Goal: Task Accomplishment & Management: Manage account settings

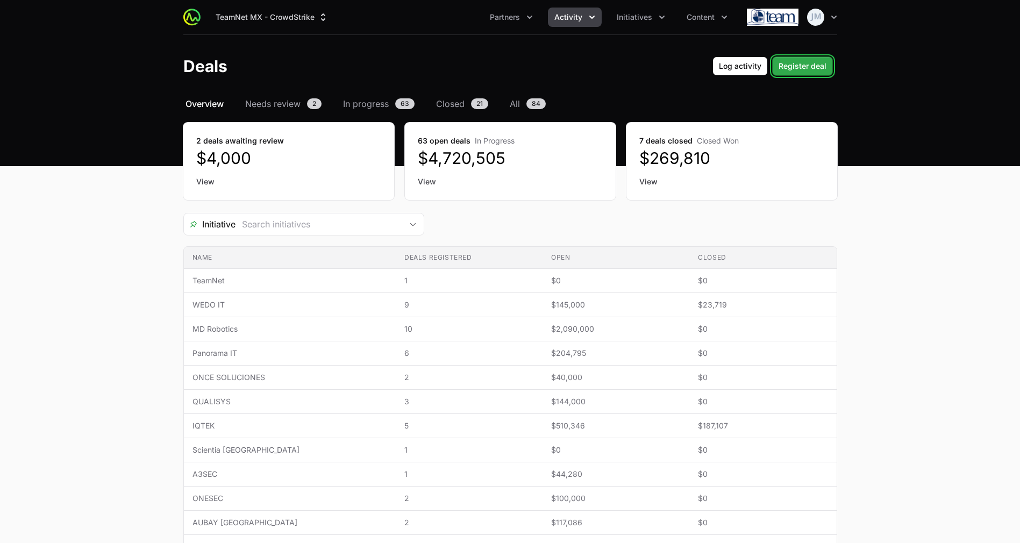
click at [783, 58] on button "Register deal Register deal" at bounding box center [802, 65] width 61 height 19
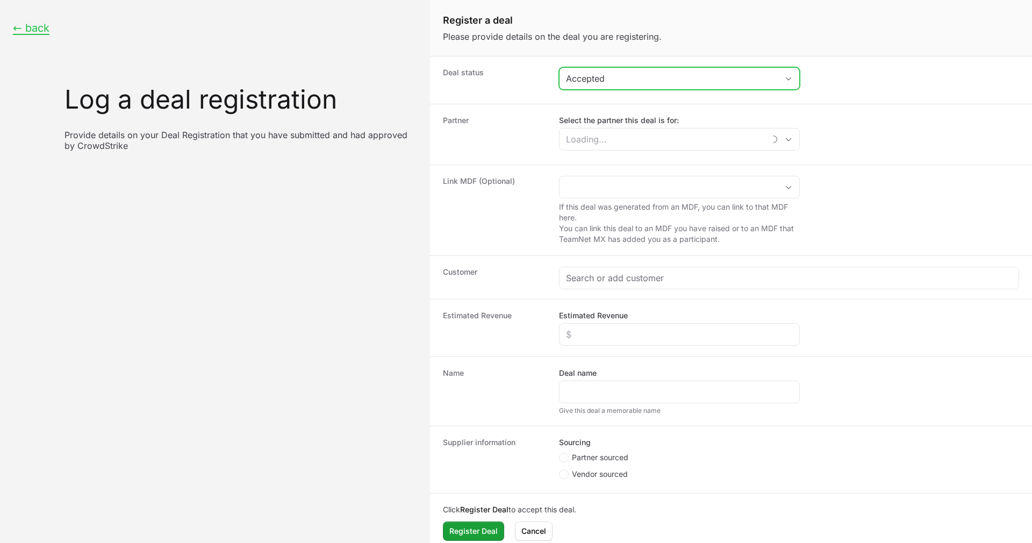
click at [644, 83] on div "Accepted" at bounding box center [672, 78] width 212 height 13
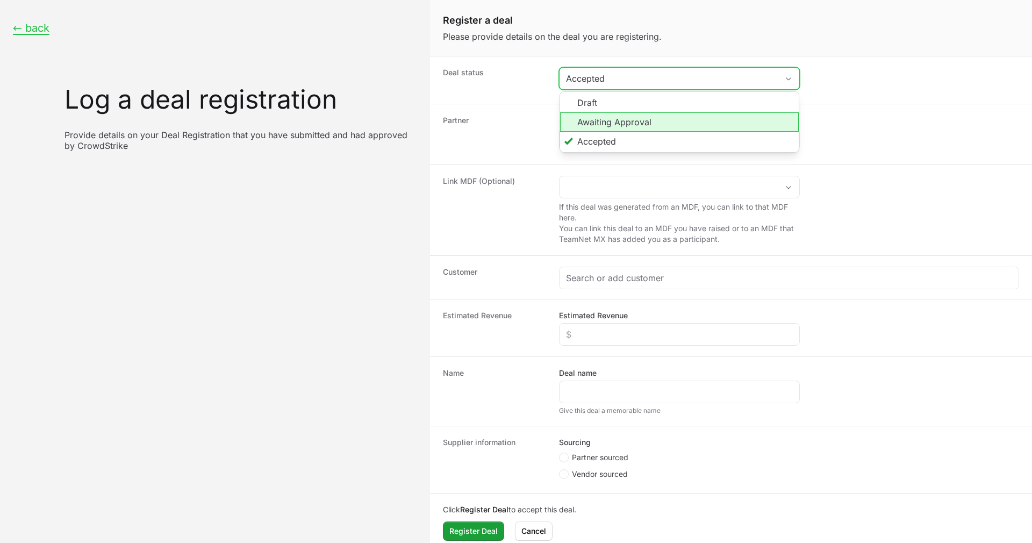
click at [615, 120] on li "Awaiting Approval" at bounding box center [679, 121] width 239 height 19
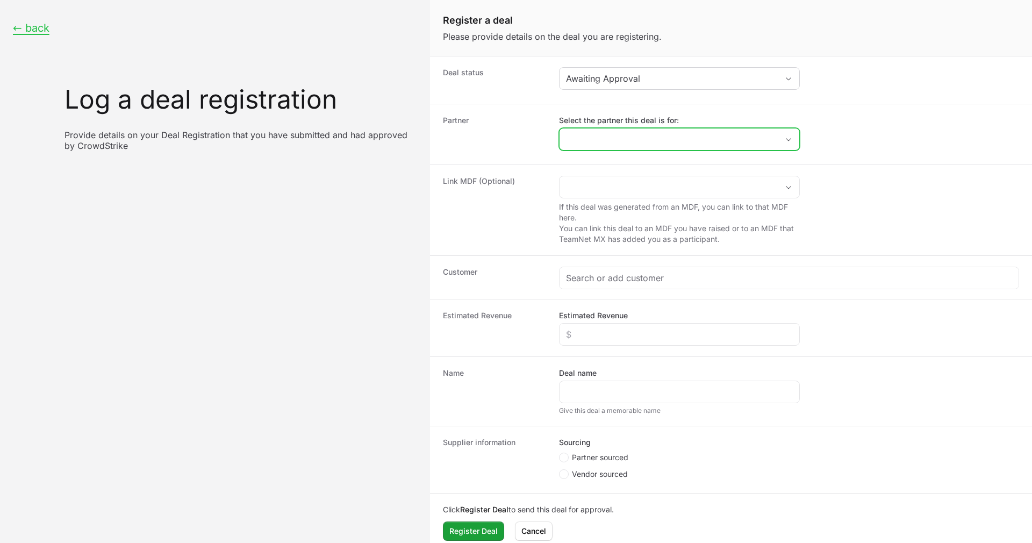
click at [617, 141] on input "Select the partner this deal is for:" at bounding box center [669, 140] width 218 height 22
click at [628, 161] on li "ONCE SOLUCIONES" at bounding box center [679, 164] width 239 height 22
type input "ONCE SOLUCIONES"
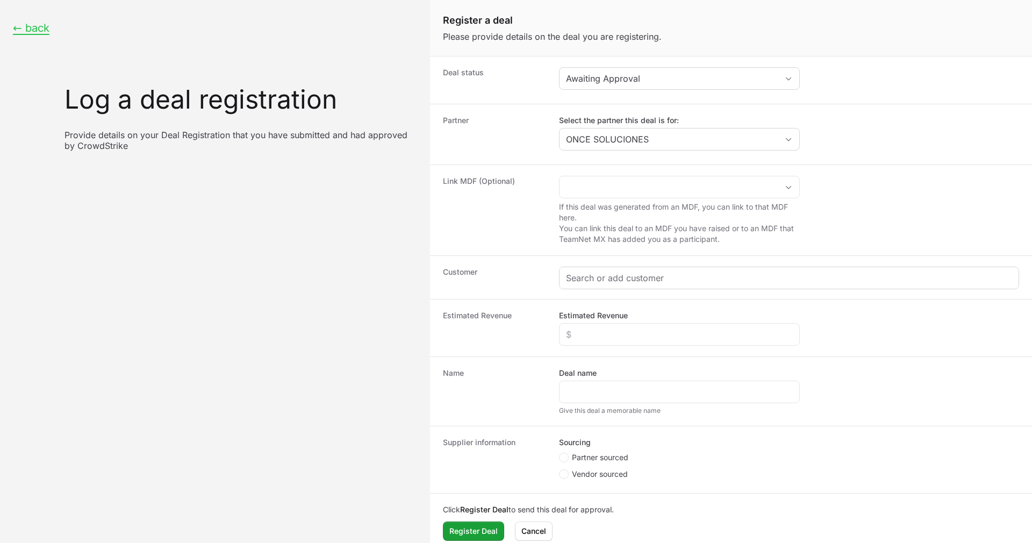
click at [601, 287] on div "Create activity form" at bounding box center [789, 278] width 459 height 22
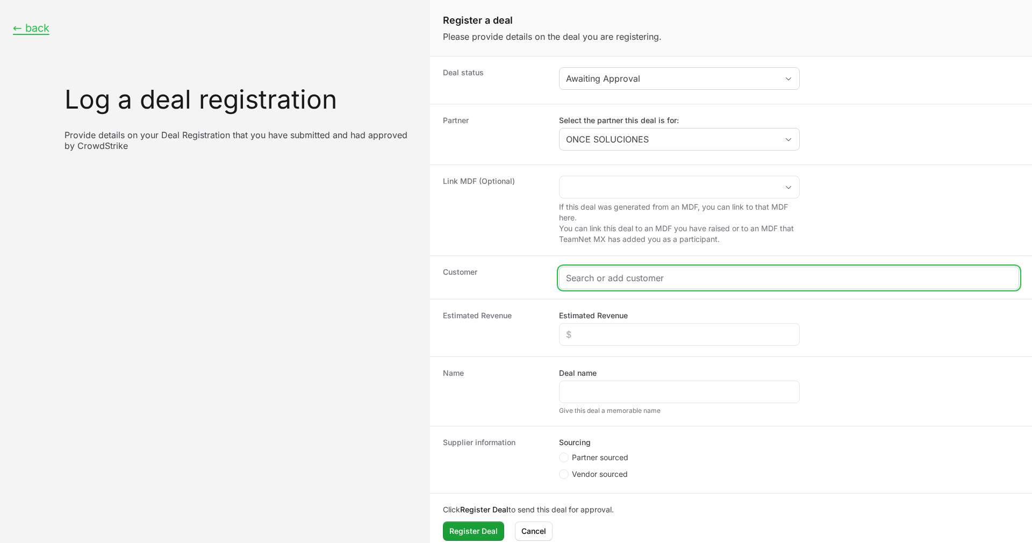
click at [601, 278] on input "Create activity form" at bounding box center [789, 278] width 446 height 13
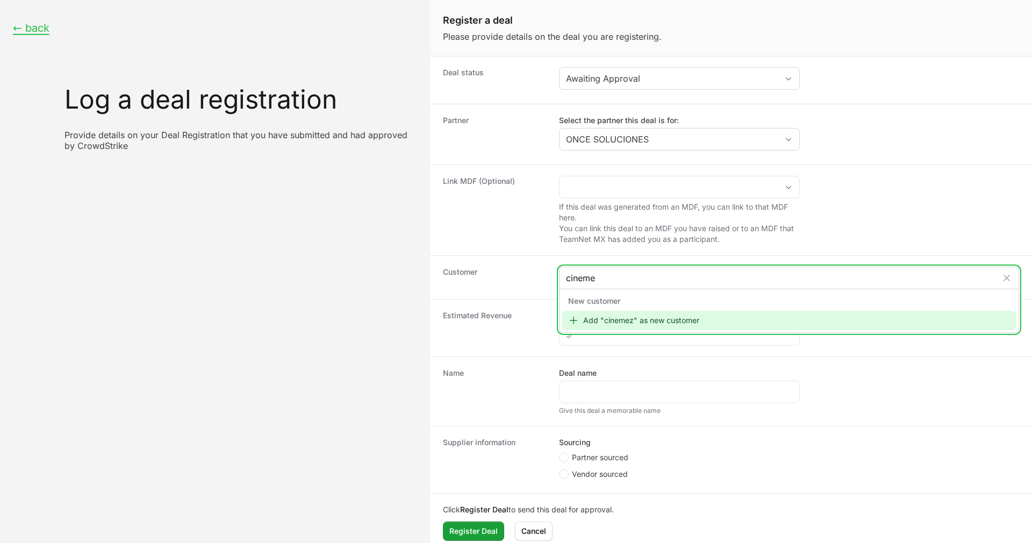
type input "cinemex"
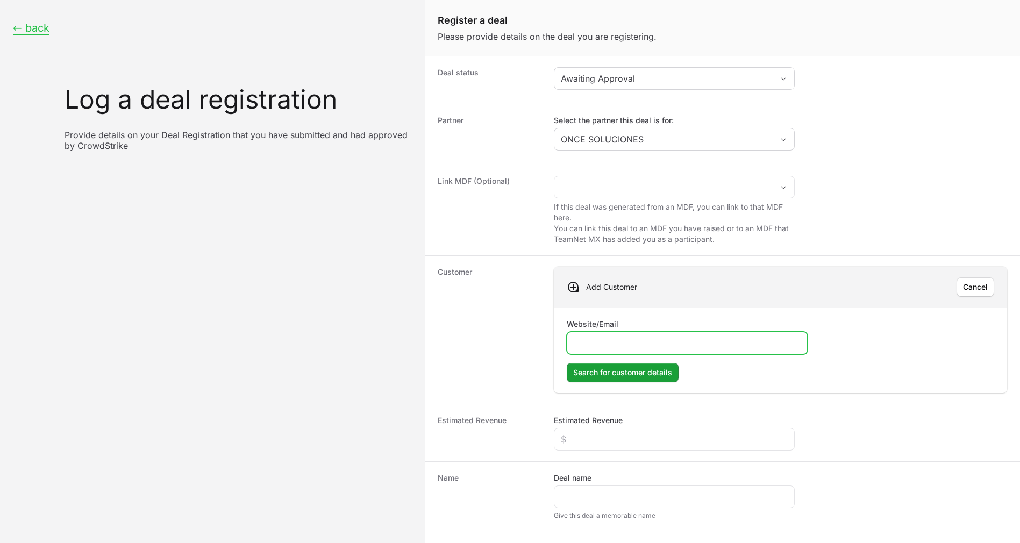
paste input "[URL][DOMAIN_NAME]"
type input "[URL][DOMAIN_NAME]"
click at [641, 362] on form "Website/Email [URL][DOMAIN_NAME] Search for customer details Search for custome…" at bounding box center [780, 350] width 427 height 63
click at [639, 369] on span "Search for customer details" at bounding box center [622, 372] width 99 height 13
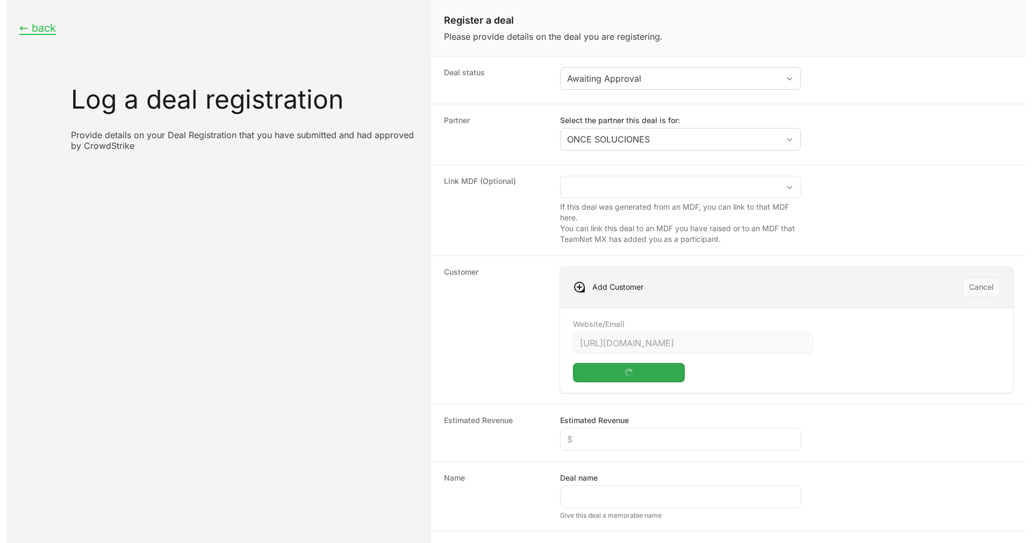
scroll to position [116, 0]
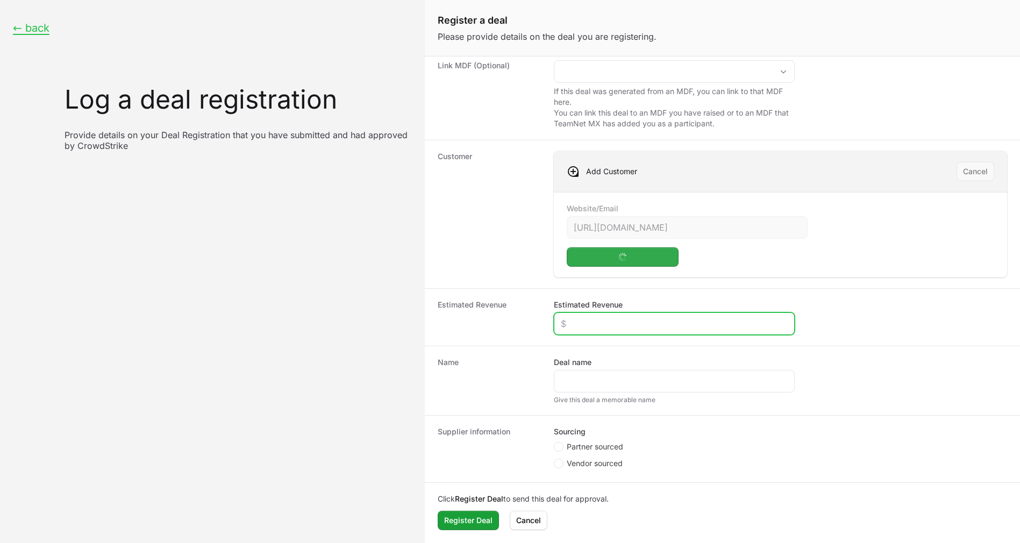
click at [643, 322] on input "Estimated Revenue" at bounding box center [674, 323] width 227 height 13
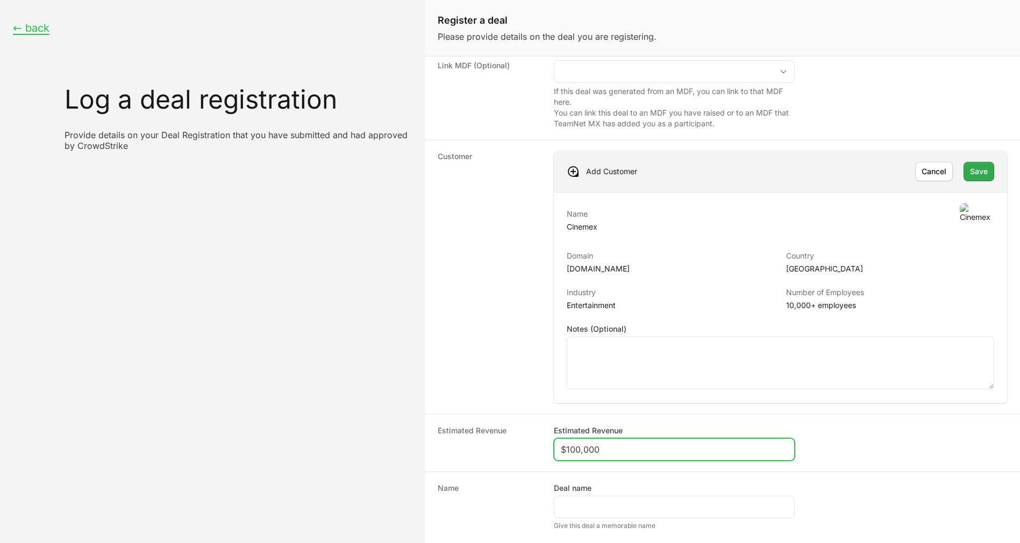
type input "$100,000"
click at [973, 170] on span "Save" at bounding box center [979, 171] width 18 height 13
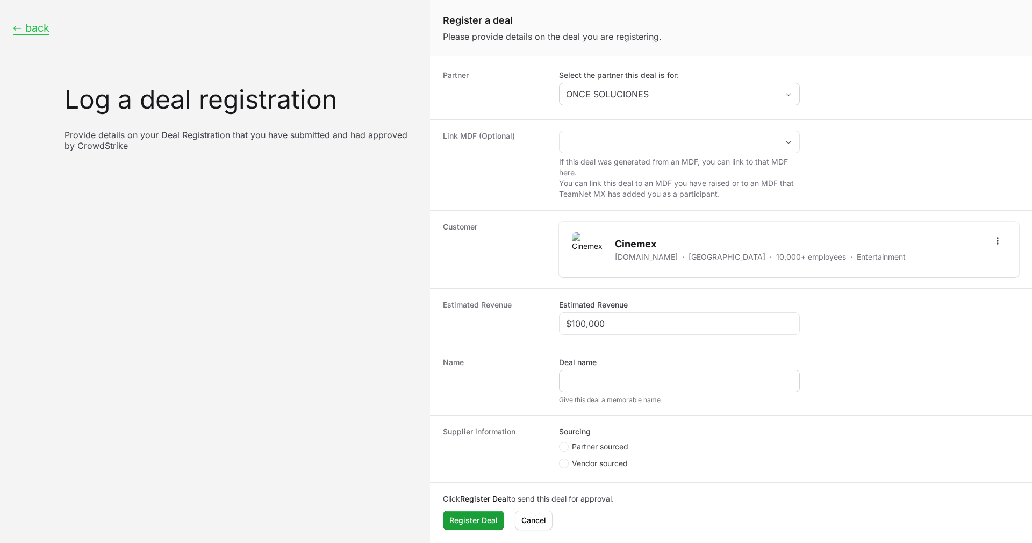
click at [638, 372] on div "Create activity form" at bounding box center [679, 381] width 241 height 23
click at [637, 381] on input "Deal name" at bounding box center [679, 381] width 227 height 13
paste input "OPERADORA DE CINEMAS | OS SISTEMAS DE SEGURIDAD INFORMATICA SA DE CV | Falcon C…"
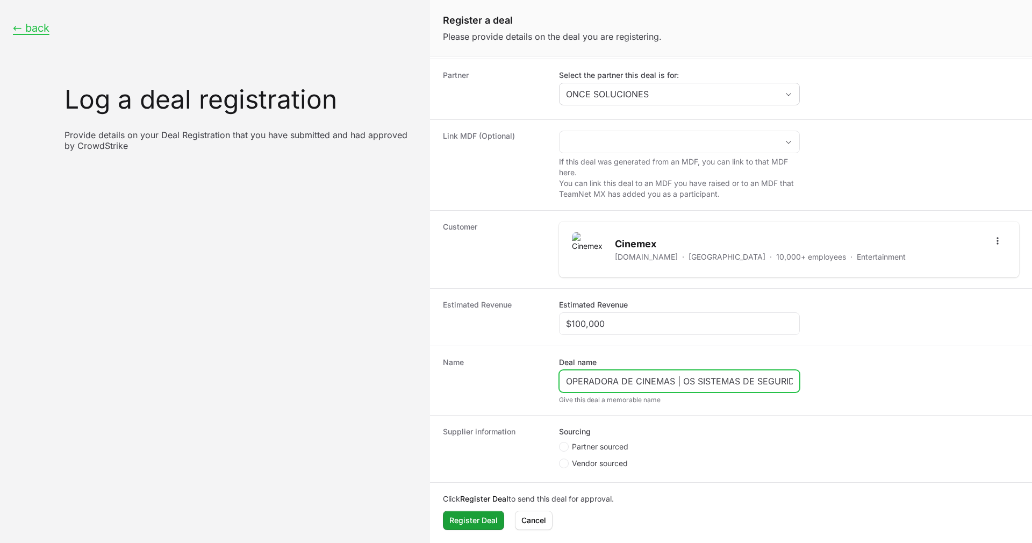
scroll to position [0, 209]
type input "OPERADORA DE CINEMAS | OS SISTEMAS DE SEGURIDAD INFORMATICA SA DE CV | Falcon C…"
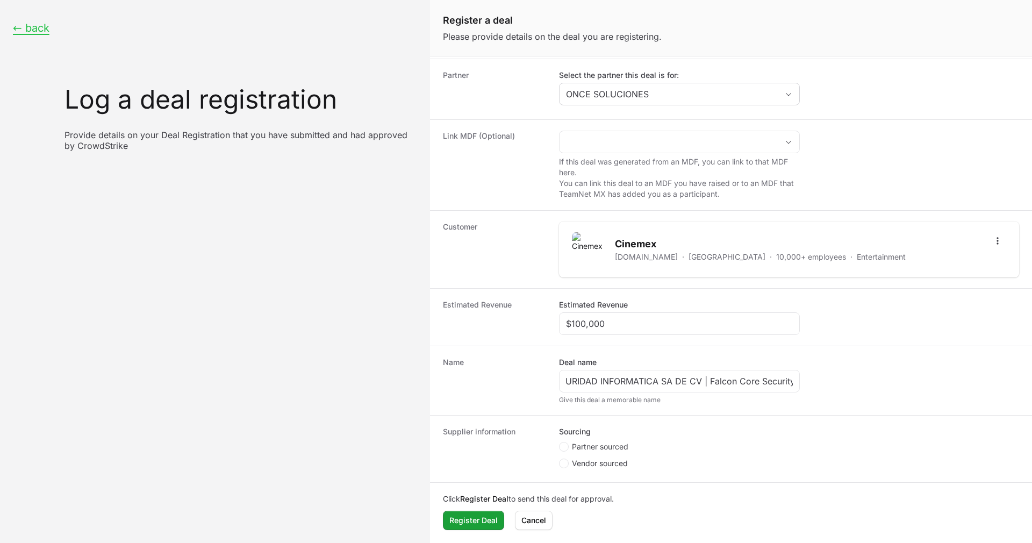
click at [559, 440] on fieldset "Sourcing Partner sourced Vendor sourced" at bounding box center [679, 448] width 241 height 45
click at [567, 451] on span "Create activity form" at bounding box center [565, 447] width 13 height 10
click at [560, 487] on input "Partner sourced" at bounding box center [559, 487] width 1 height 1
radio input "true"
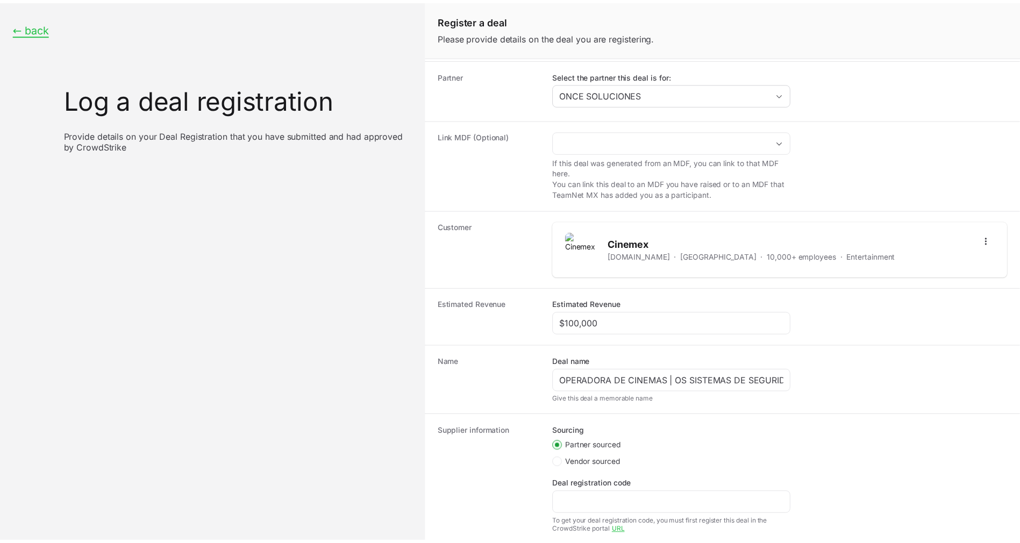
scroll to position [110, 0]
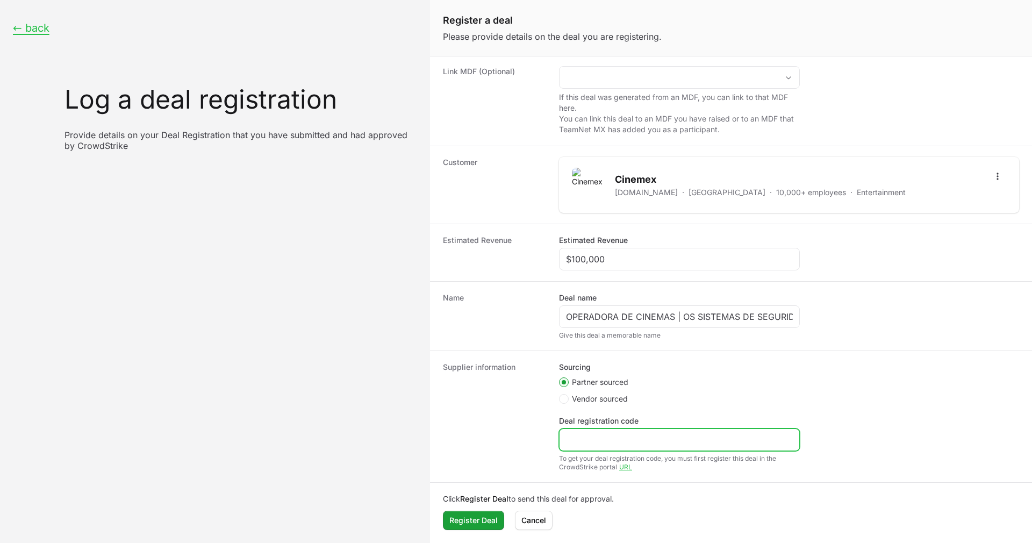
click at [618, 433] on input "Deal registration code" at bounding box center [679, 439] width 227 height 13
paste input "DR-b8fffaa3"
type input "DR-b8fffaa3"
click at [508, 410] on dt "Supplier information" at bounding box center [494, 417] width 103 height 110
click at [459, 519] on span "Register Deal" at bounding box center [474, 520] width 48 height 13
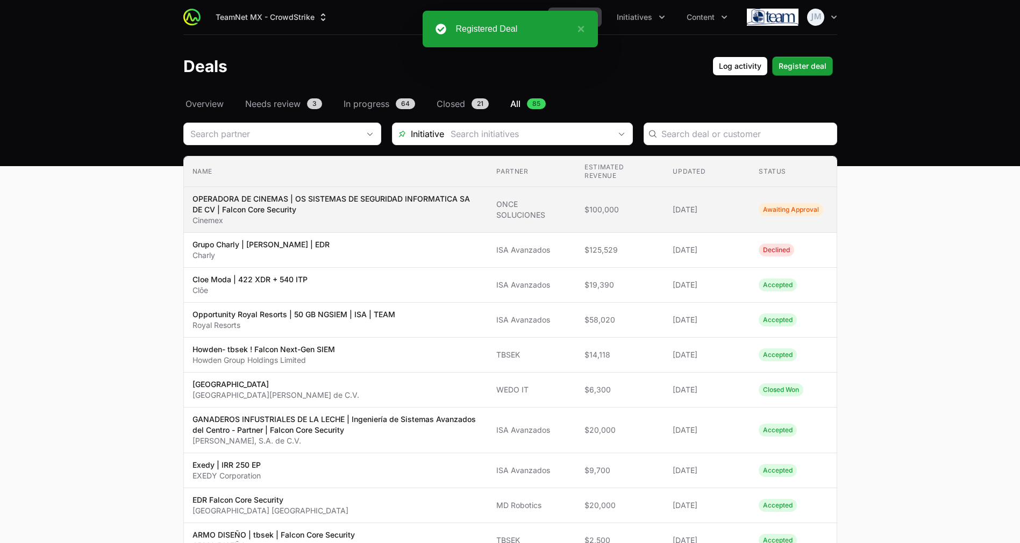
click at [702, 212] on span "[DATE]" at bounding box center [707, 209] width 69 height 11
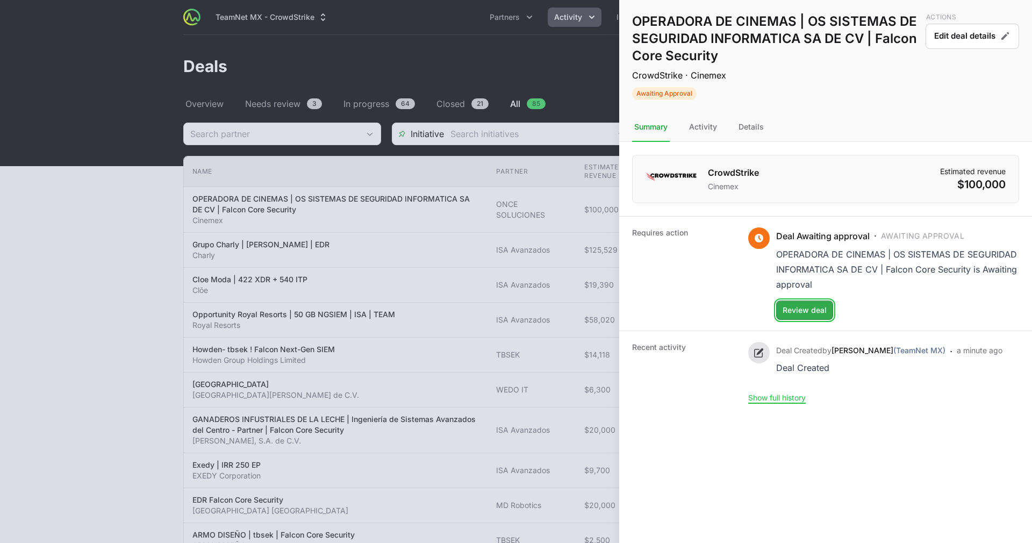
click at [785, 311] on span "Review deal" at bounding box center [805, 310] width 44 height 13
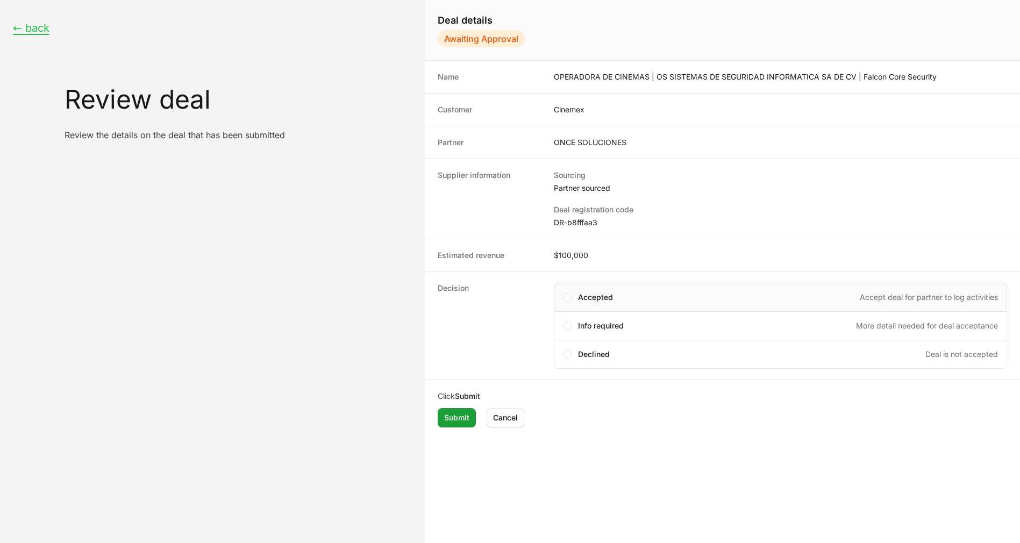
click at [598, 297] on span "Accepted" at bounding box center [595, 297] width 35 height 11
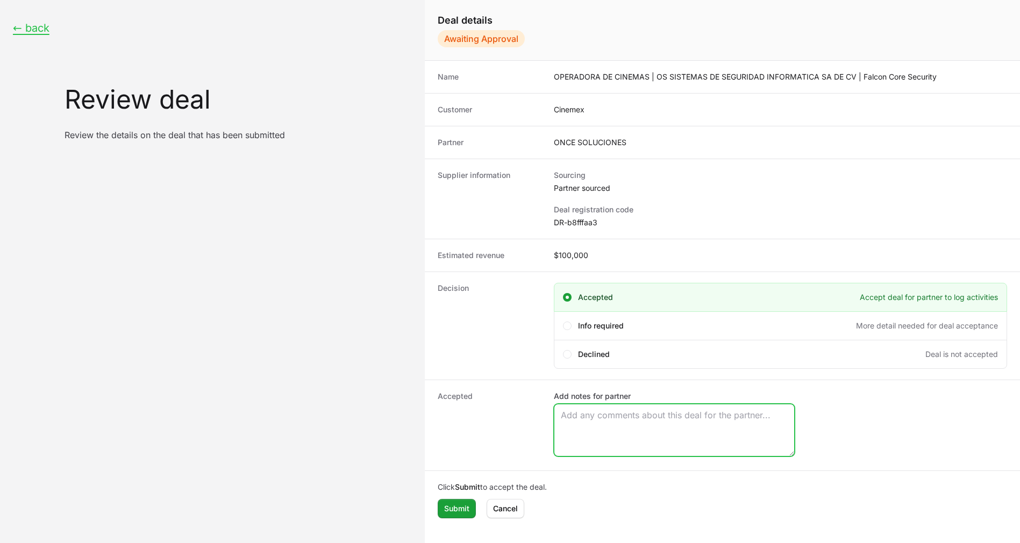
click at [575, 445] on textarea "Add notes for partner" at bounding box center [674, 430] width 240 height 52
paste textarea "Opportunity Owner Rene Pascual"
click at [574, 427] on textarea "Opportunity Owner Rene Pascual" at bounding box center [674, 430] width 240 height 52
type textarea "Opportunity Owner Rene Pascual"
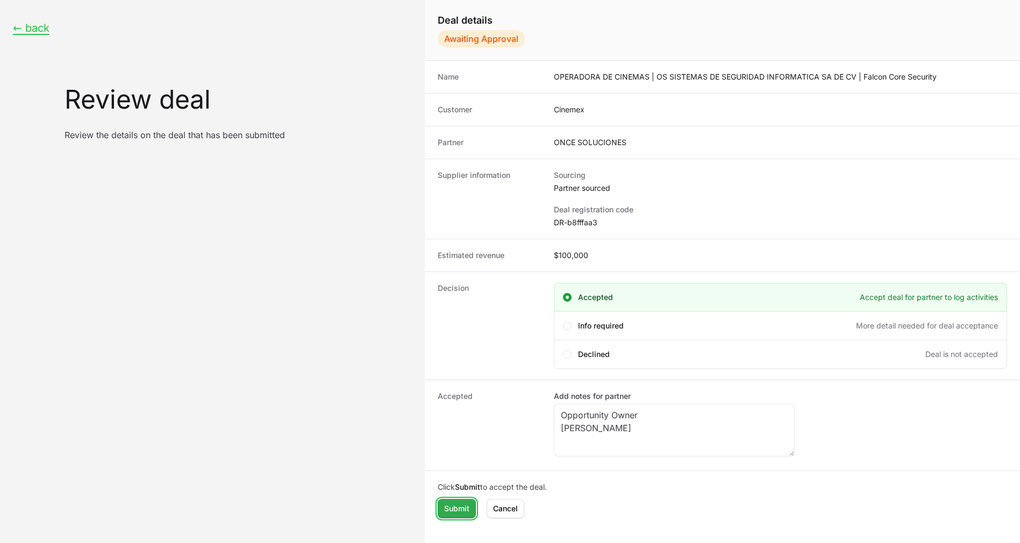
click at [459, 503] on span "Submit" at bounding box center [456, 508] width 25 height 13
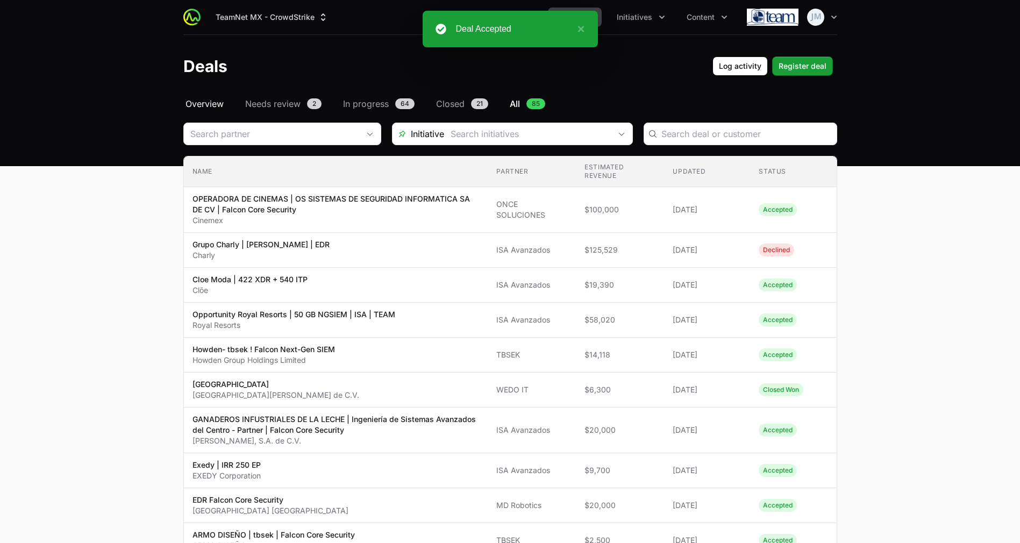
click at [206, 104] on span "Overview" at bounding box center [205, 103] width 38 height 13
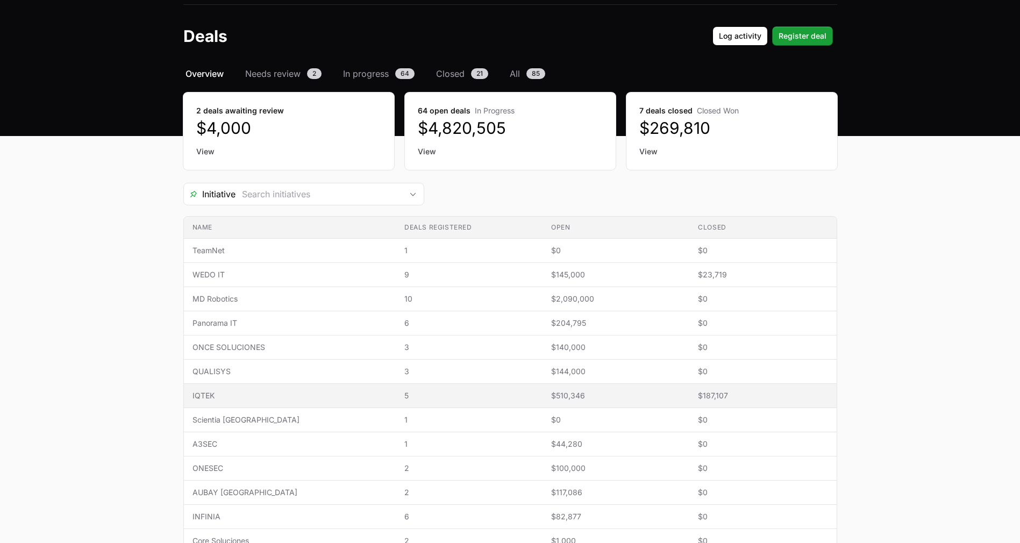
scroll to position [34, 0]
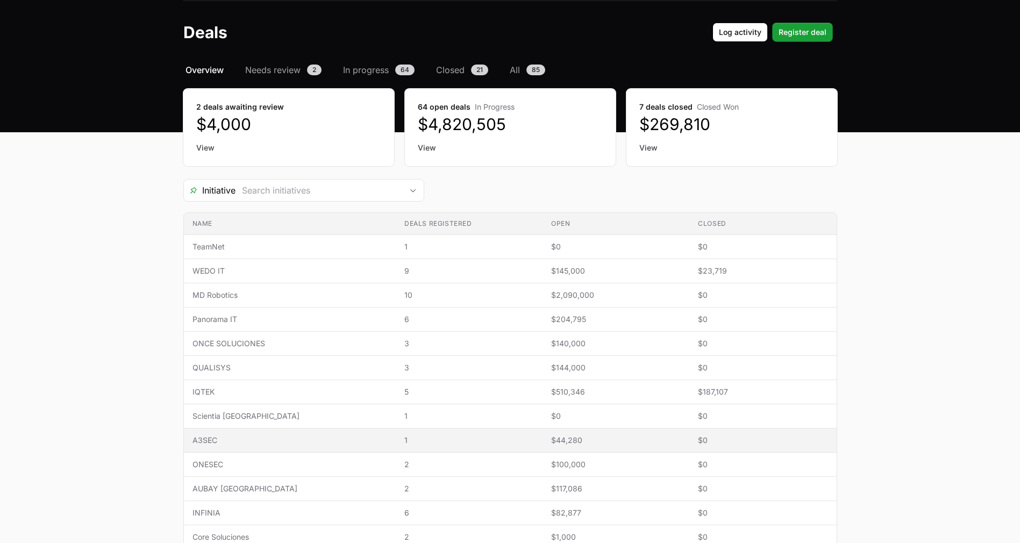
click at [243, 438] on span "A3SEC" at bounding box center [289, 440] width 195 height 11
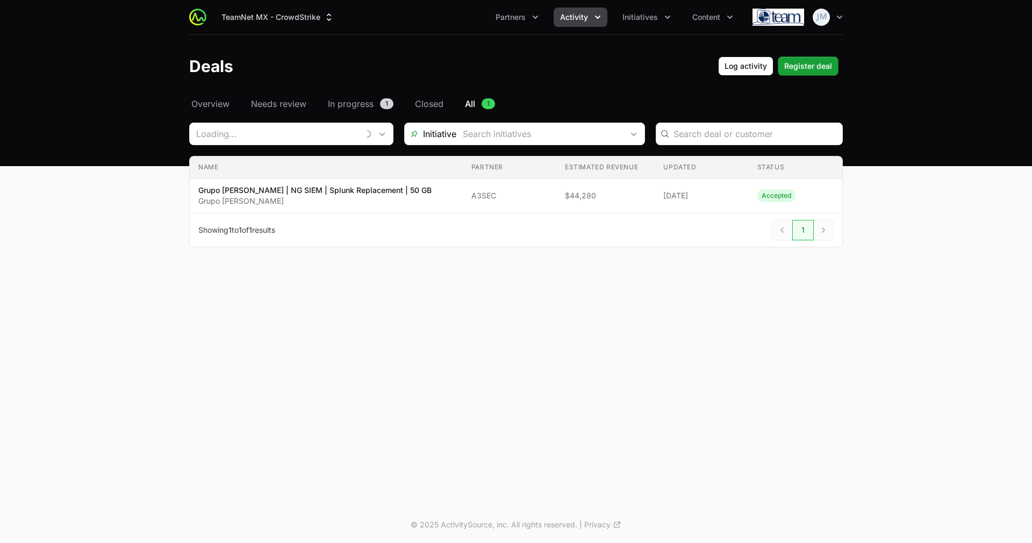
type input "A3SEC"
click at [220, 101] on span "Overview" at bounding box center [210, 103] width 38 height 13
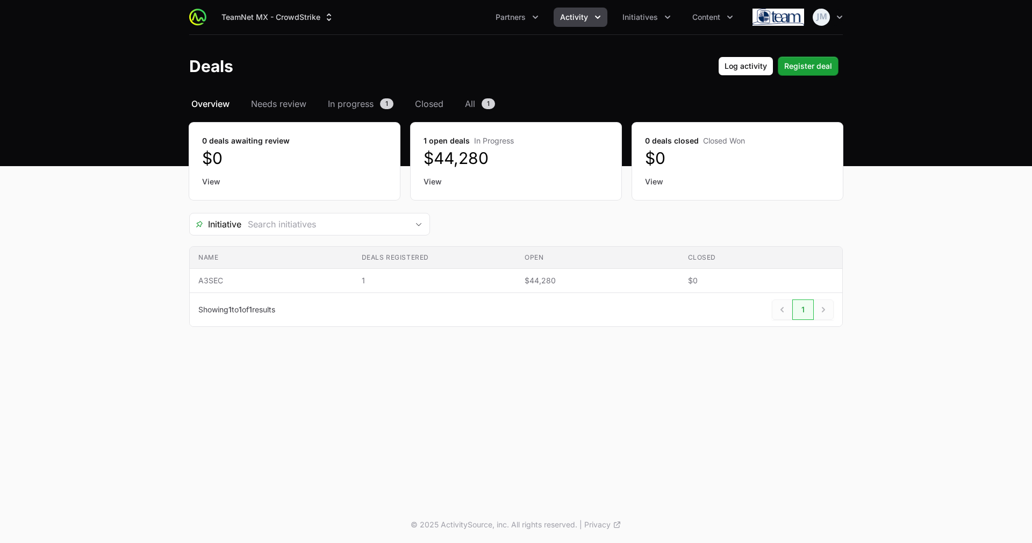
click at [212, 104] on span "Overview" at bounding box center [210, 103] width 38 height 13
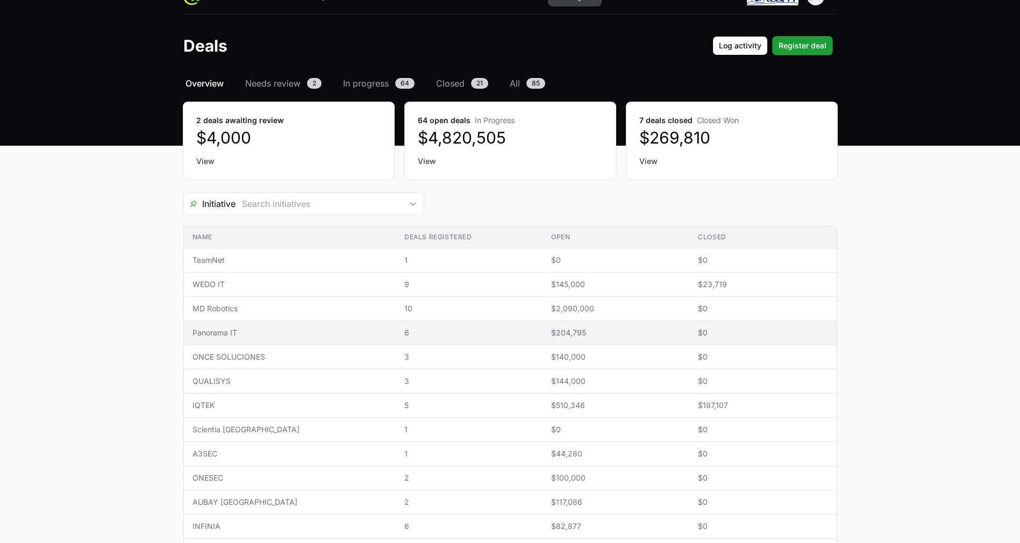
scroll to position [21, 0]
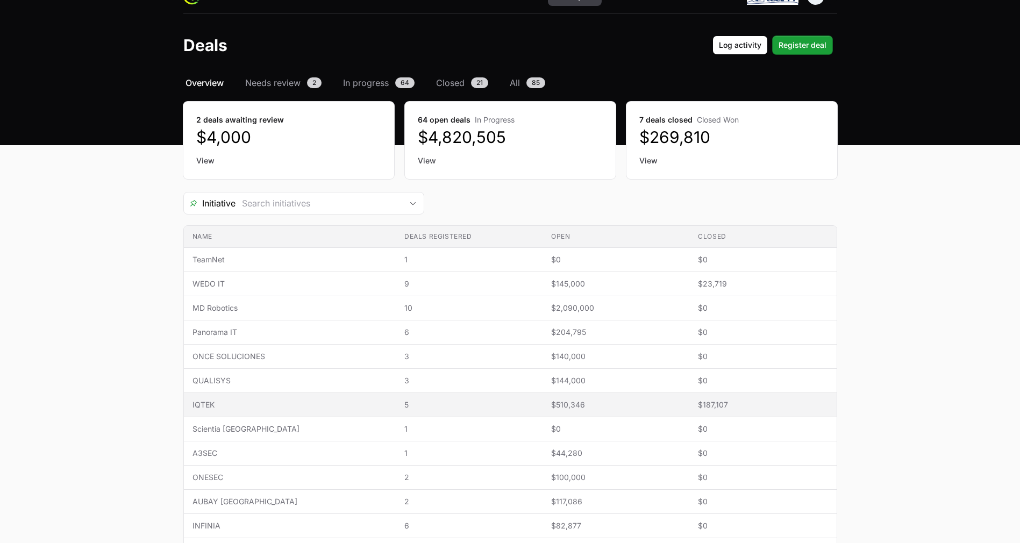
click at [240, 401] on span "IQTEK" at bounding box center [289, 405] width 195 height 11
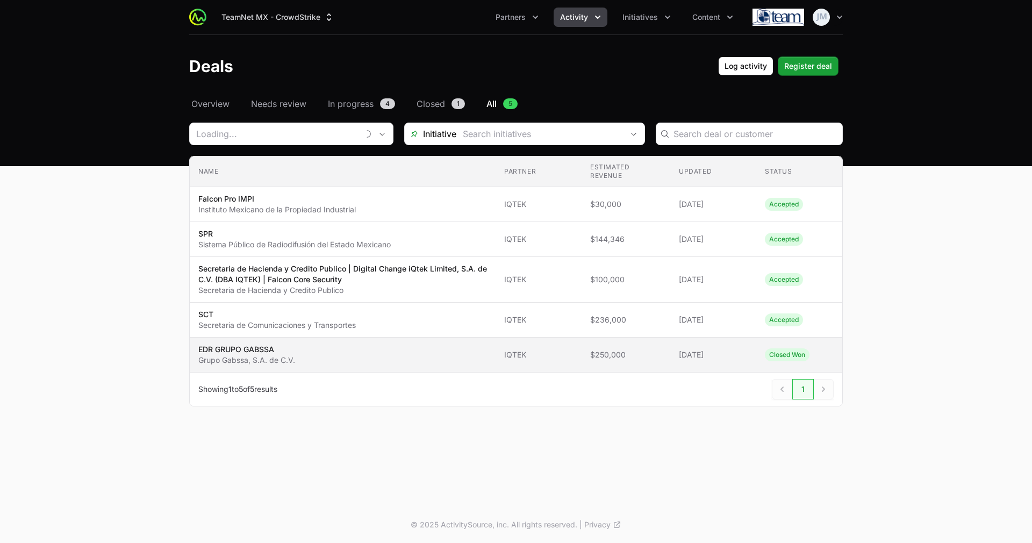
type input "IQTEK"
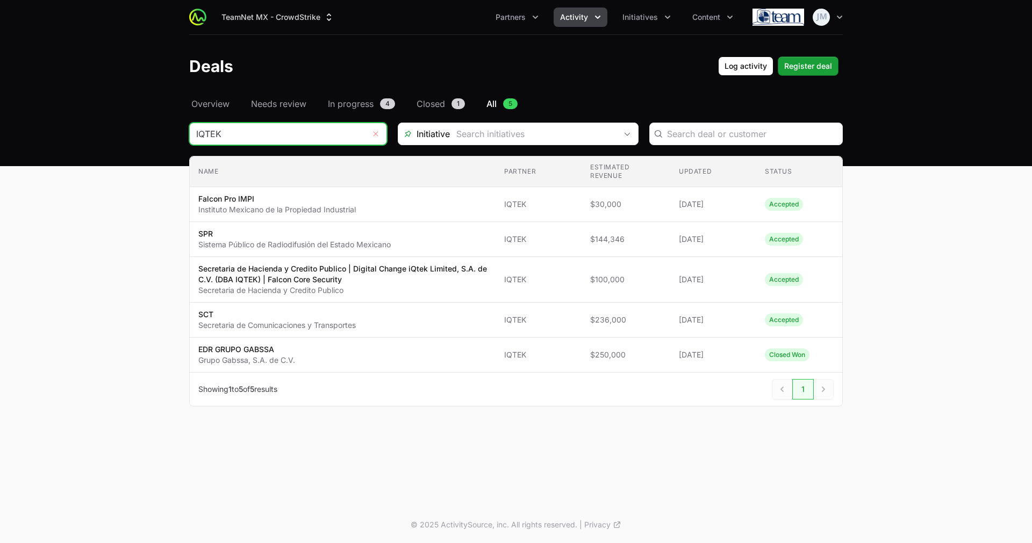
click at [372, 138] on button "Remove" at bounding box center [376, 134] width 22 height 22
click at [330, 137] on input "Deals Filters" at bounding box center [277, 134] width 175 height 22
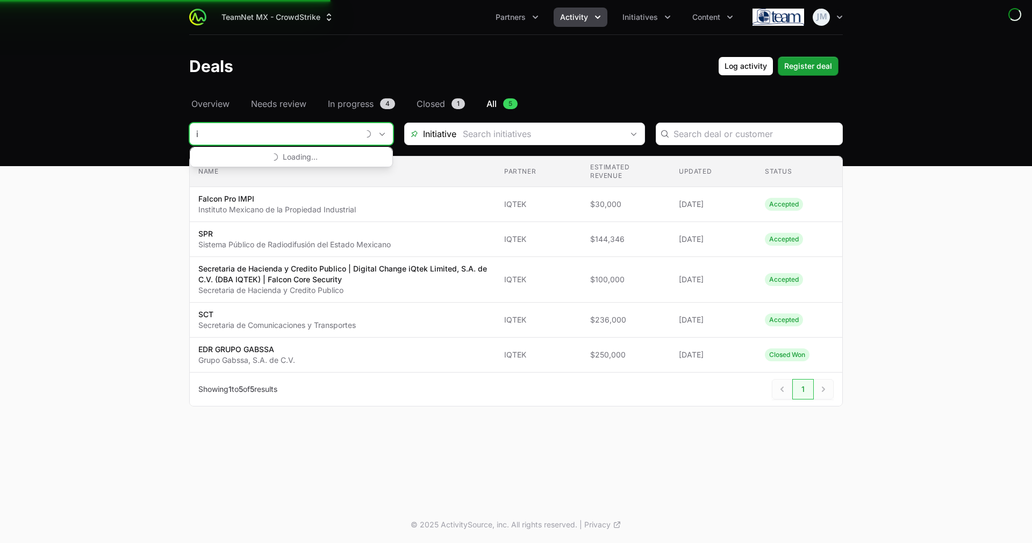
type input "i"
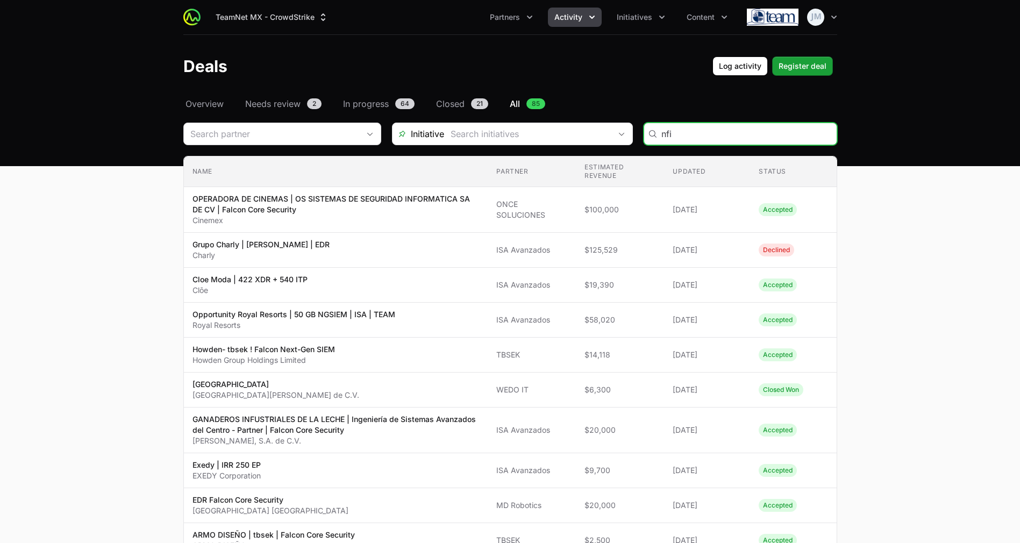
type input "nfi"
click at [330, 137] on input "Deals Filters" at bounding box center [268, 134] width 169 height 22
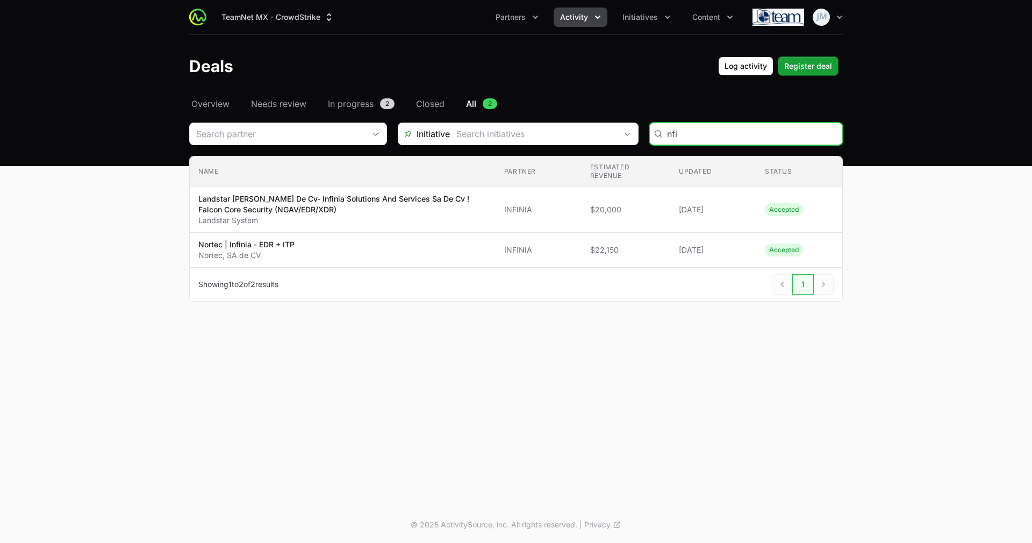
click at [693, 133] on input "nfi" at bounding box center [751, 133] width 169 height 13
type input "infini"
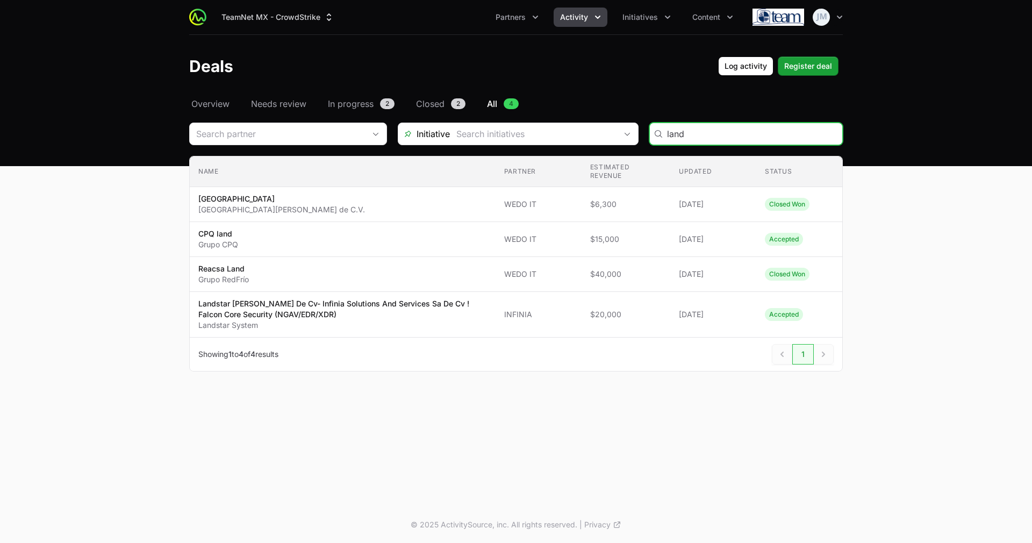
click at [691, 133] on input "land" at bounding box center [751, 133] width 169 height 13
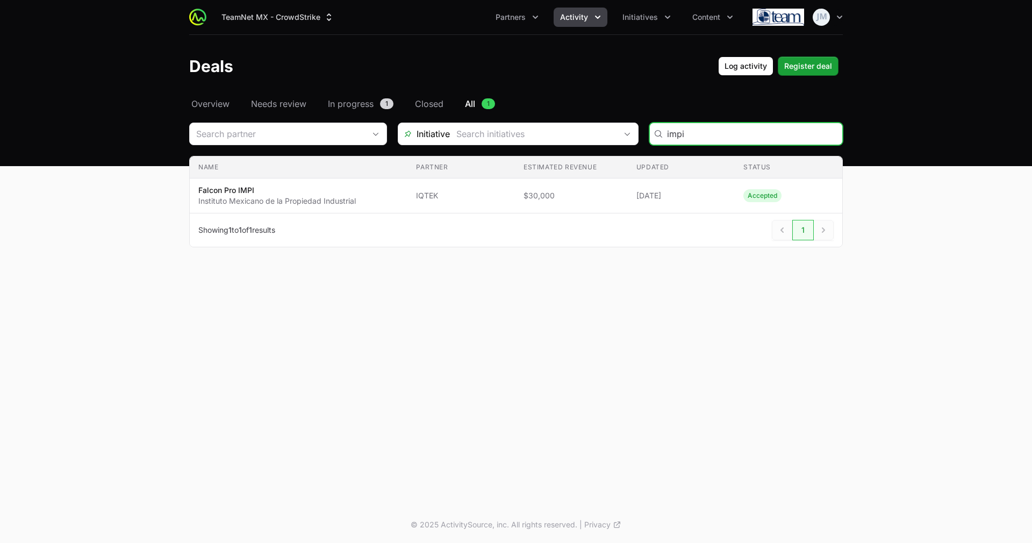
click at [737, 127] on input "impi" at bounding box center [751, 133] width 169 height 13
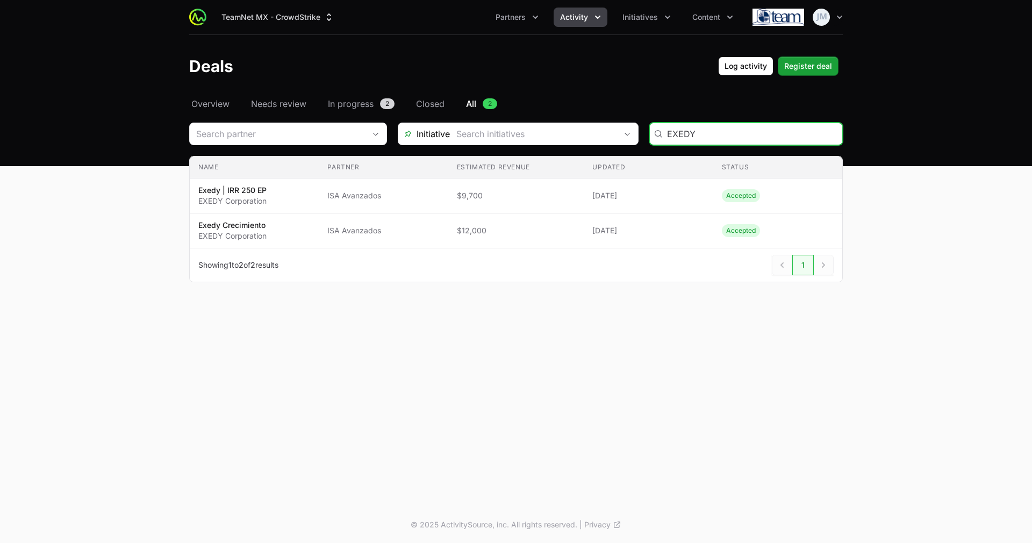
click at [680, 134] on input "EXEDY" at bounding box center [751, 133] width 169 height 13
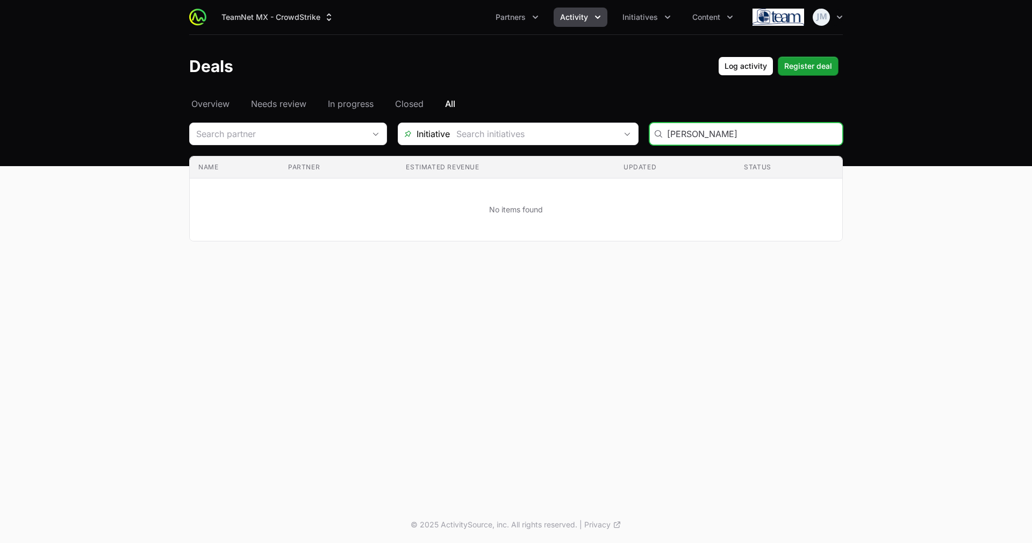
click at [680, 134] on input "LEON" at bounding box center [751, 133] width 169 height 13
click at [681, 136] on input "LEON" at bounding box center [751, 133] width 169 height 13
click at [790, 129] on input "AYUNTAMIENTO" at bounding box center [751, 133] width 169 height 13
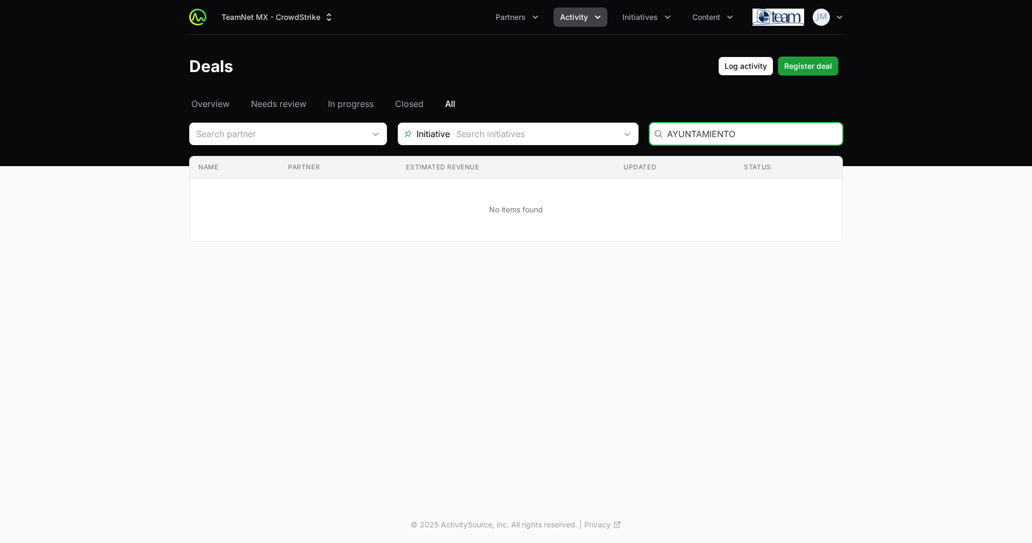
click at [696, 130] on input "AYUNTAMIENTO" at bounding box center [751, 133] width 169 height 13
type input "M"
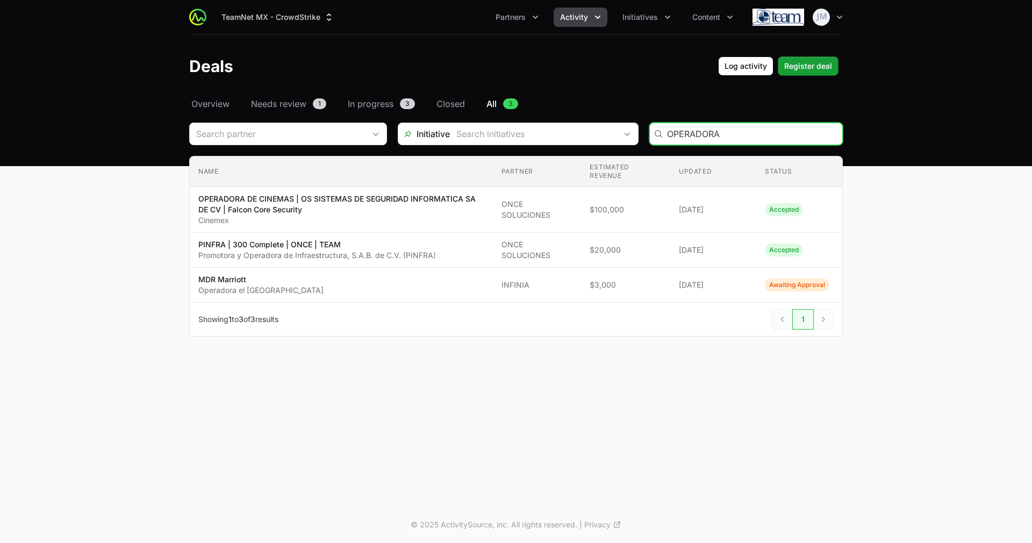
click at [690, 135] on input "OPERADORA" at bounding box center [751, 133] width 169 height 13
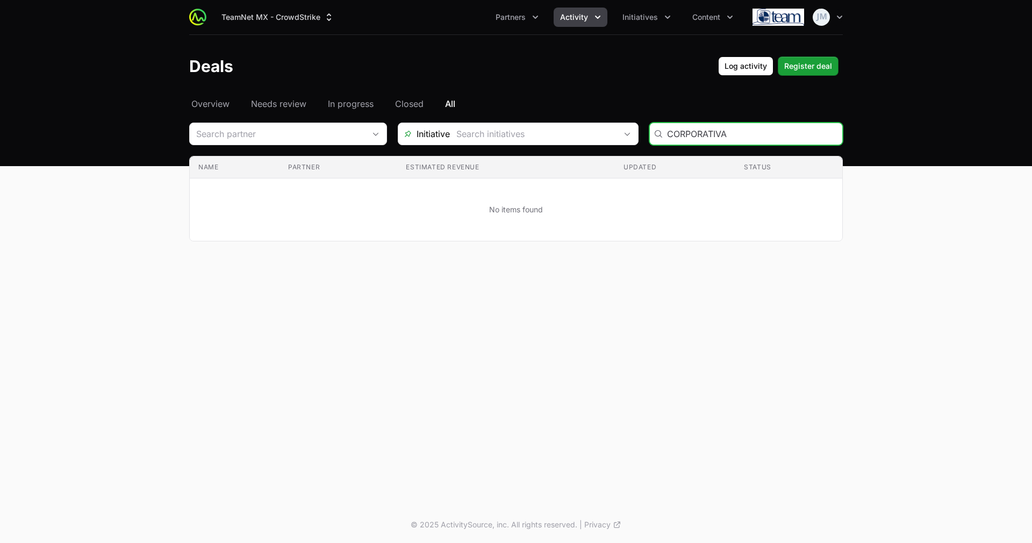
click at [709, 132] on input "CORPORATIVA" at bounding box center [751, 133] width 169 height 13
click at [700, 132] on input "MIRO" at bounding box center [751, 133] width 169 height 13
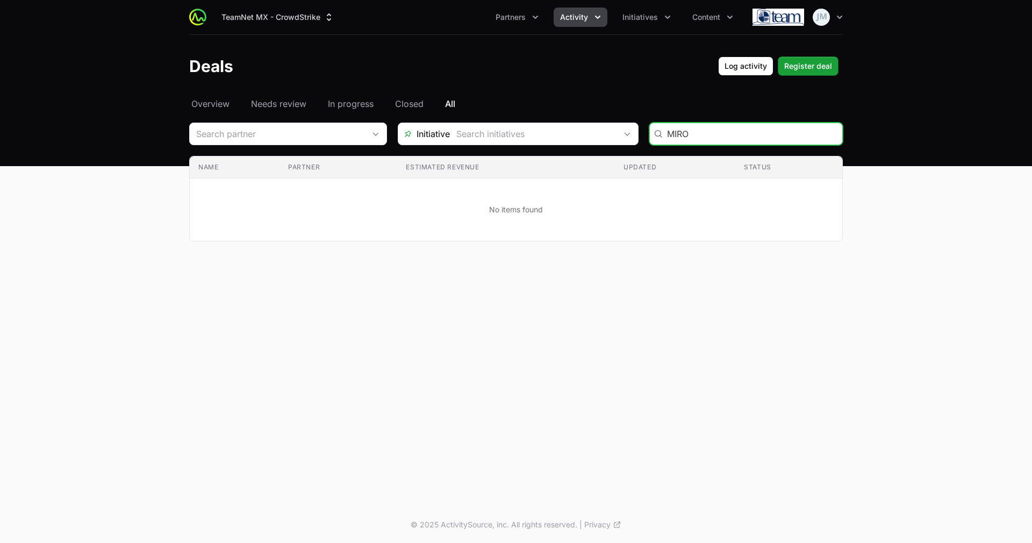
click at [700, 132] on input "MIRO" at bounding box center [751, 133] width 169 height 13
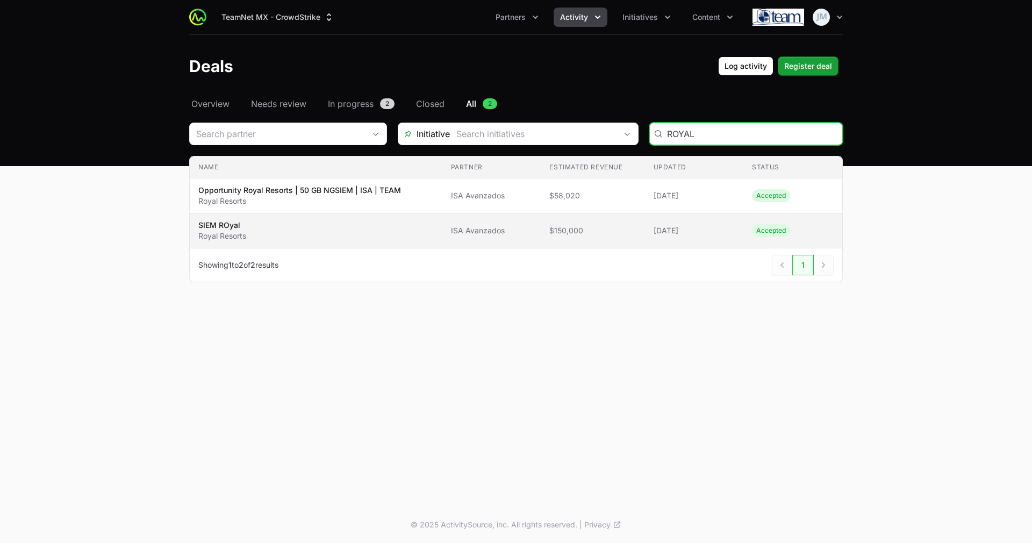
type input "ROYAL"
click at [501, 238] on td "Partner ISA Avanzados" at bounding box center [492, 230] width 99 height 35
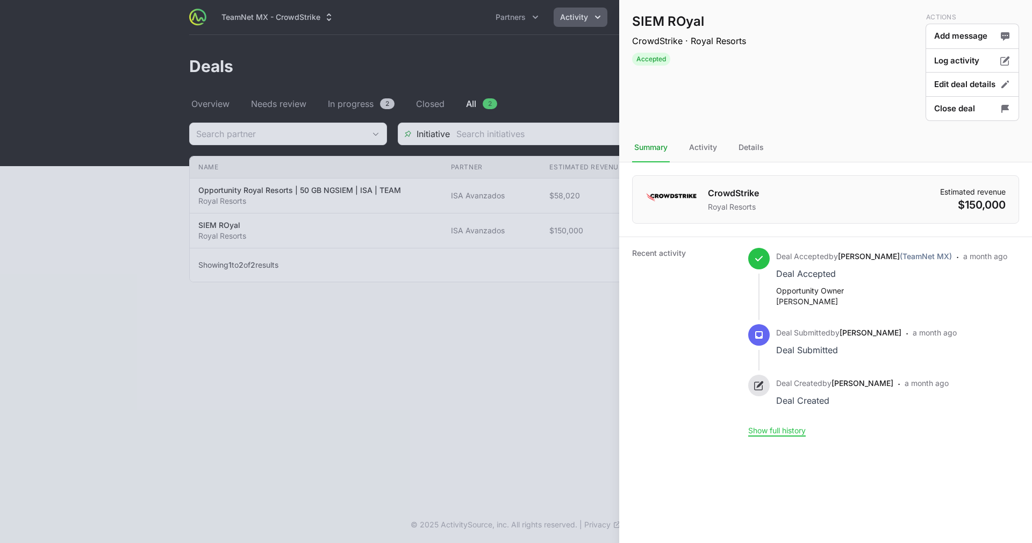
click at [538, 274] on div at bounding box center [516, 271] width 1032 height 543
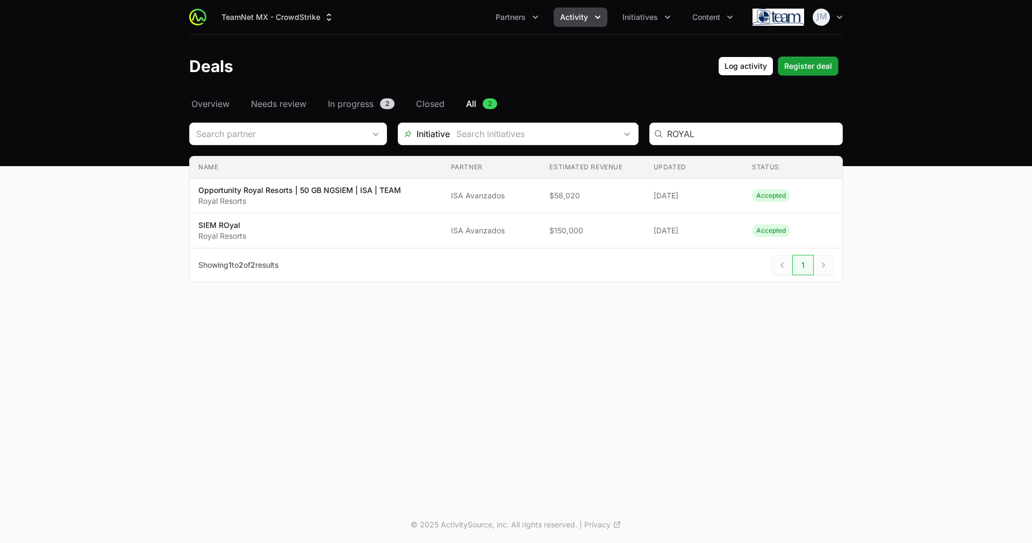
click at [598, 198] on span "$58,020" at bounding box center [593, 195] width 87 height 11
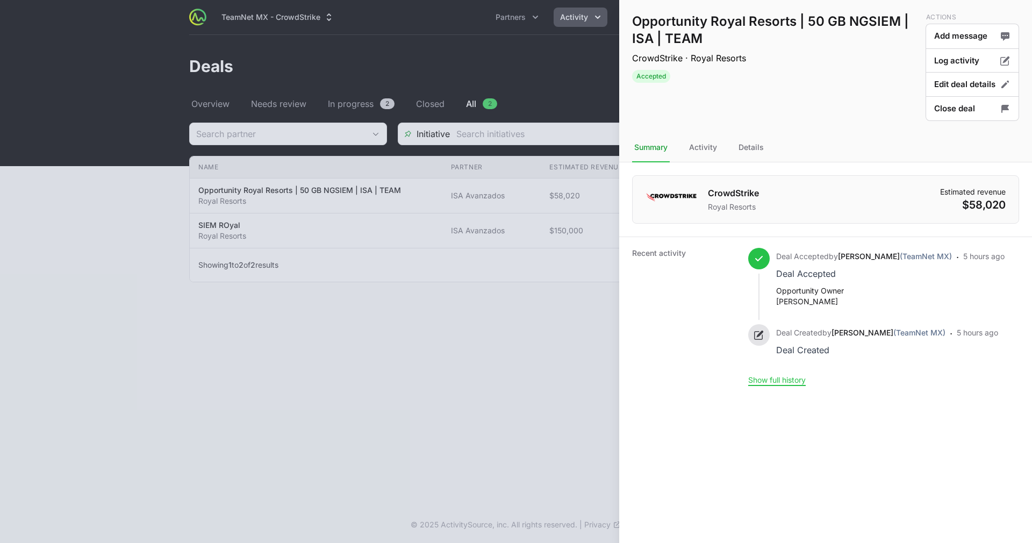
click at [449, 330] on div at bounding box center [516, 271] width 1032 height 543
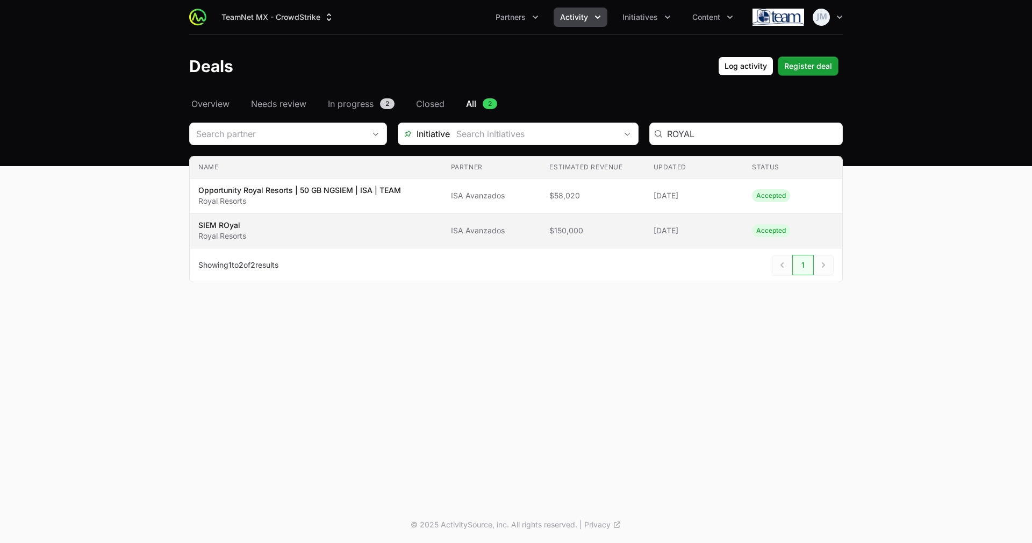
click at [459, 230] on span "ISA Avanzados" at bounding box center [492, 230] width 82 height 11
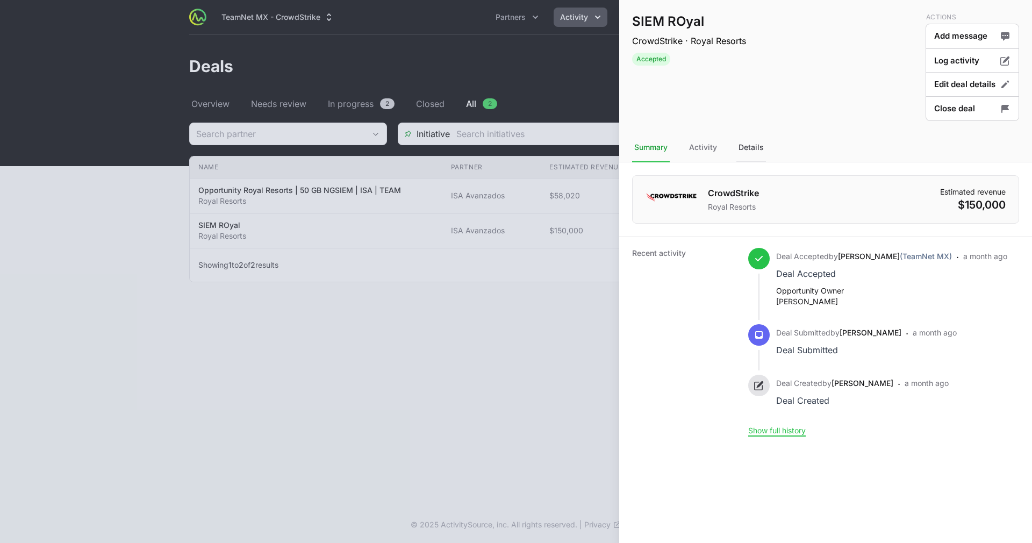
click at [746, 142] on div "Details" at bounding box center [752, 147] width 30 height 29
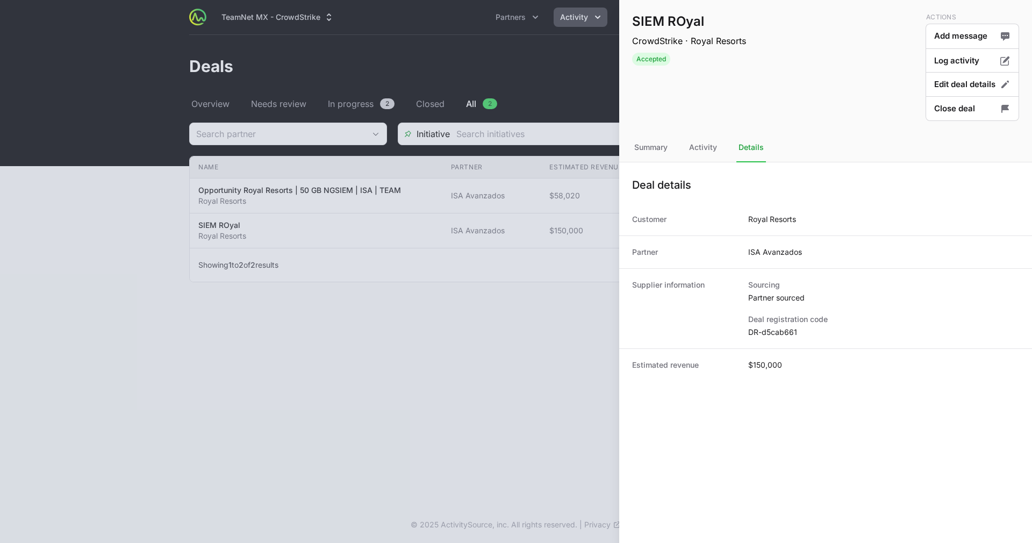
click at [491, 201] on div at bounding box center [516, 271] width 1032 height 543
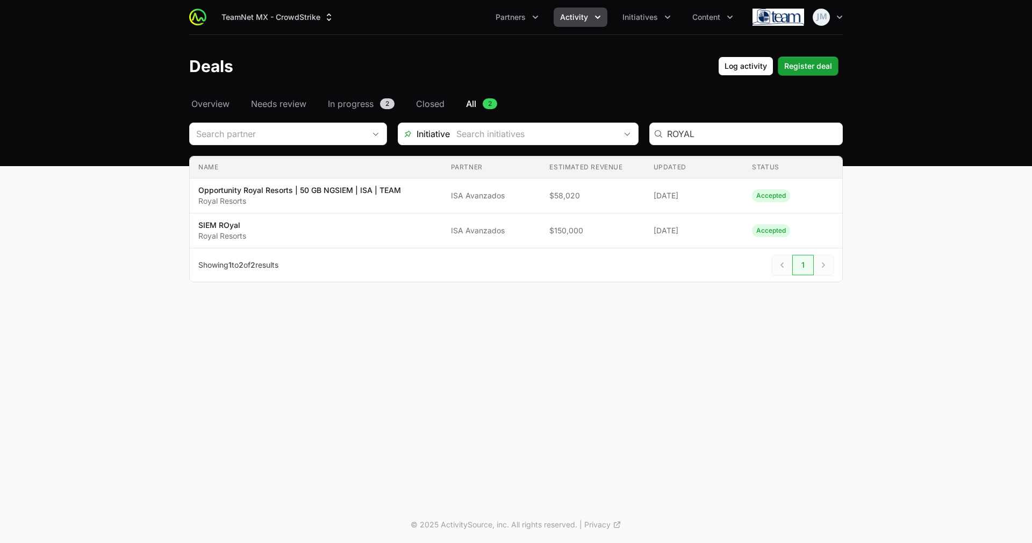
click at [474, 195] on span "ISA Avanzados" at bounding box center [492, 195] width 82 height 11
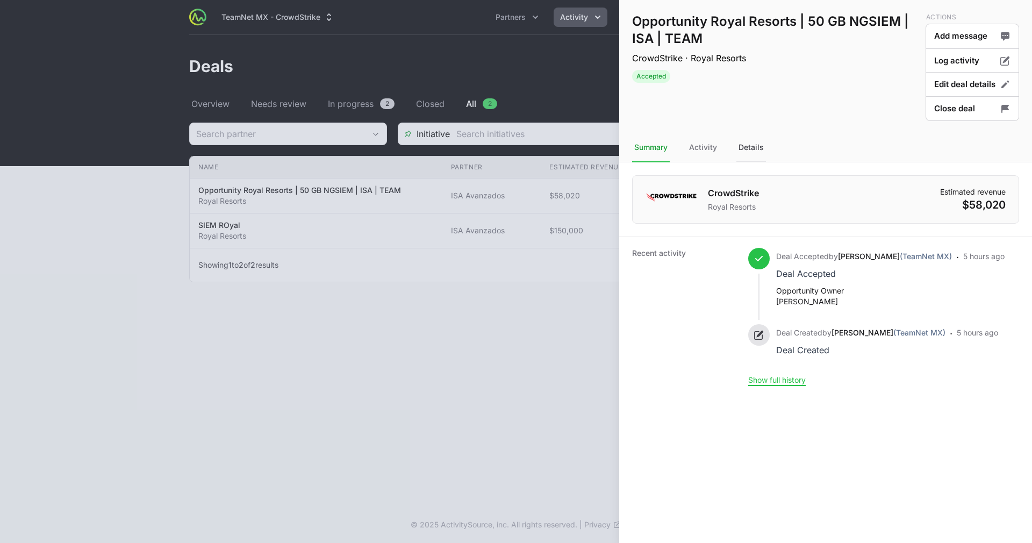
click at [745, 145] on div "Details" at bounding box center [752, 147] width 30 height 29
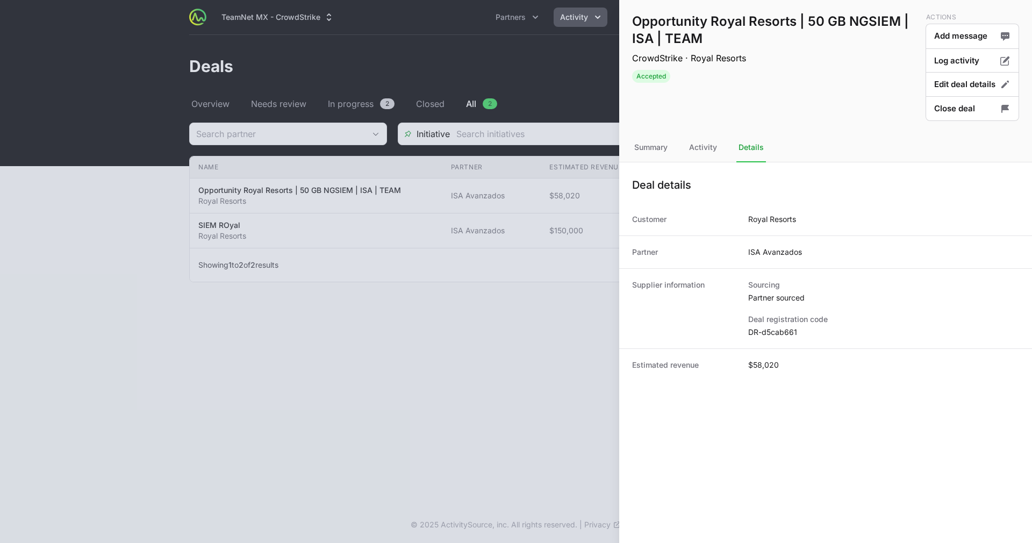
drag, startPoint x: 803, startPoint y: 332, endPoint x: 739, endPoint y: 331, distance: 64.0
click at [739, 331] on div "Supplier information Sourcing Partner sourced Deal registration code DR-d5cab661" at bounding box center [825, 308] width 413 height 80
click at [780, 333] on dd "DR-d5cab661" at bounding box center [883, 332] width 271 height 11
click at [416, 238] on div at bounding box center [516, 271] width 1032 height 543
click at [507, 223] on div at bounding box center [516, 271] width 1032 height 543
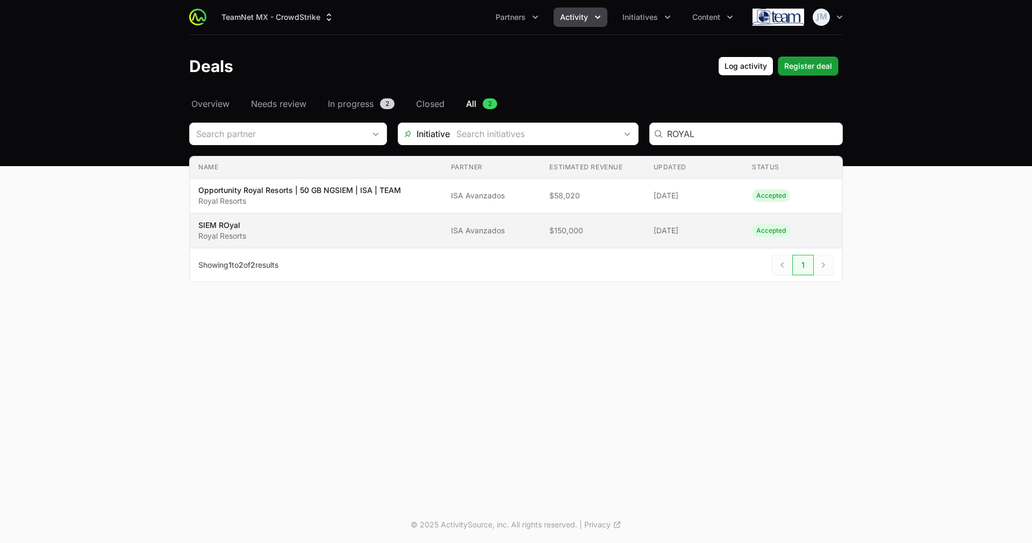
click at [576, 229] on span "$150,000" at bounding box center [593, 230] width 87 height 11
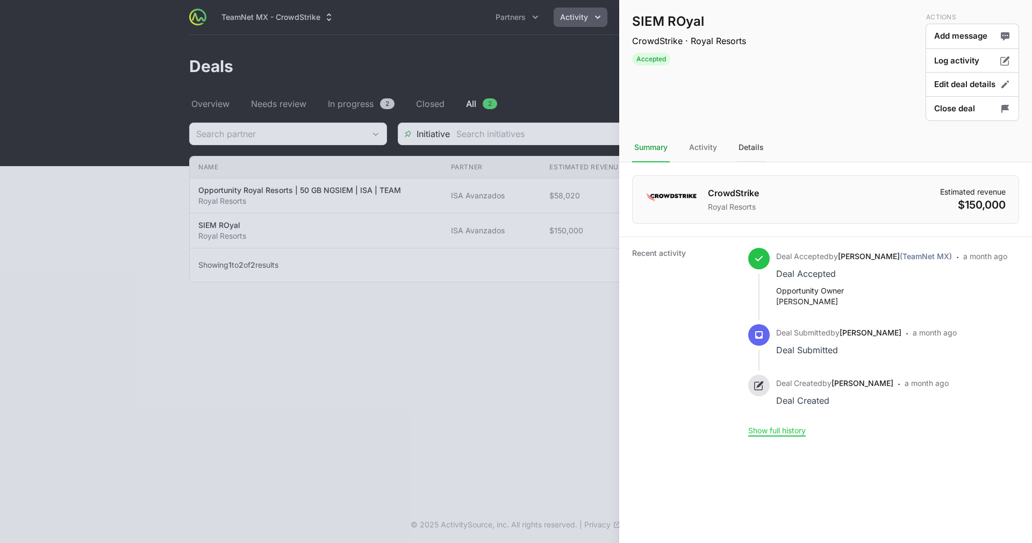
click at [752, 136] on div "Details" at bounding box center [752, 147] width 30 height 29
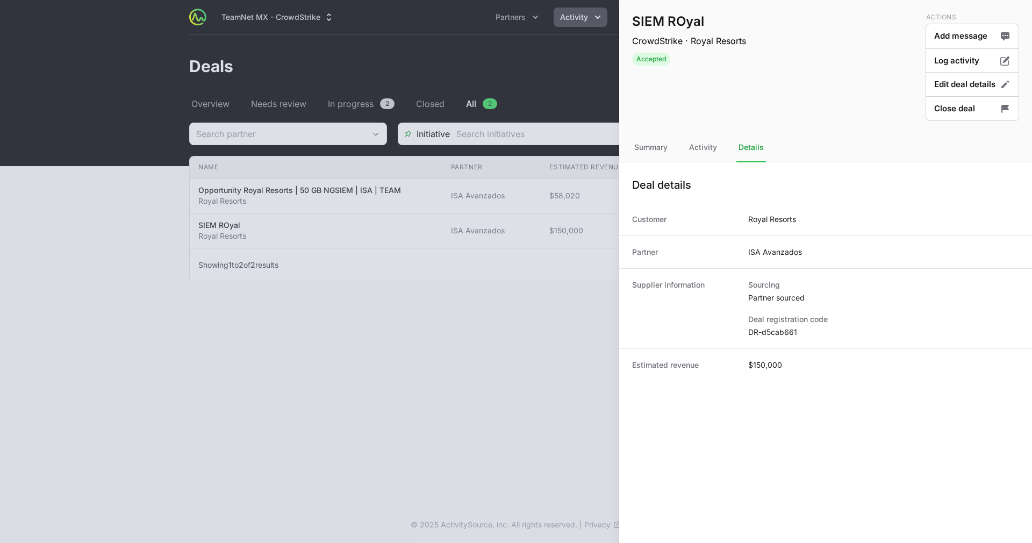
click at [535, 301] on div at bounding box center [516, 271] width 1032 height 543
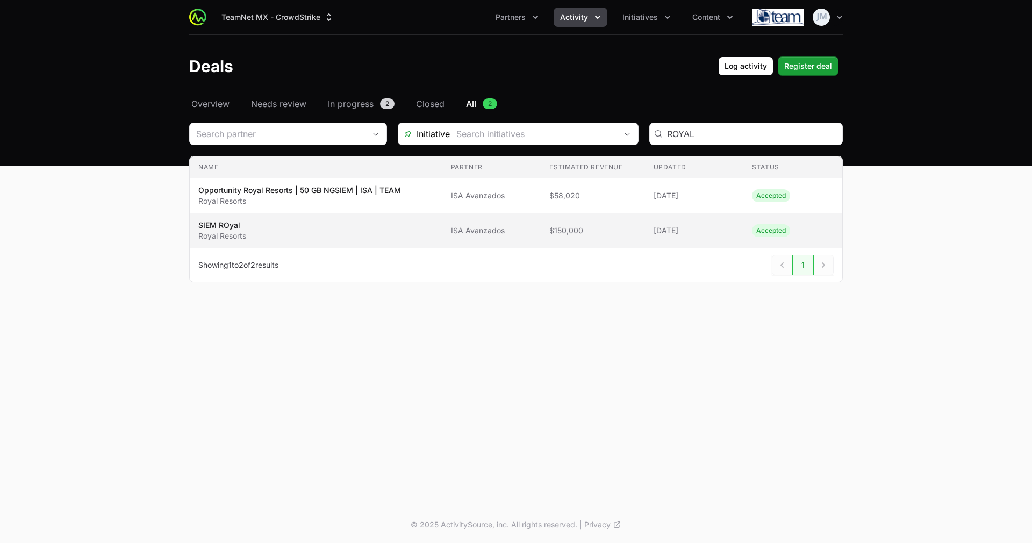
click at [729, 226] on span "[DATE]" at bounding box center [695, 230] width 82 height 11
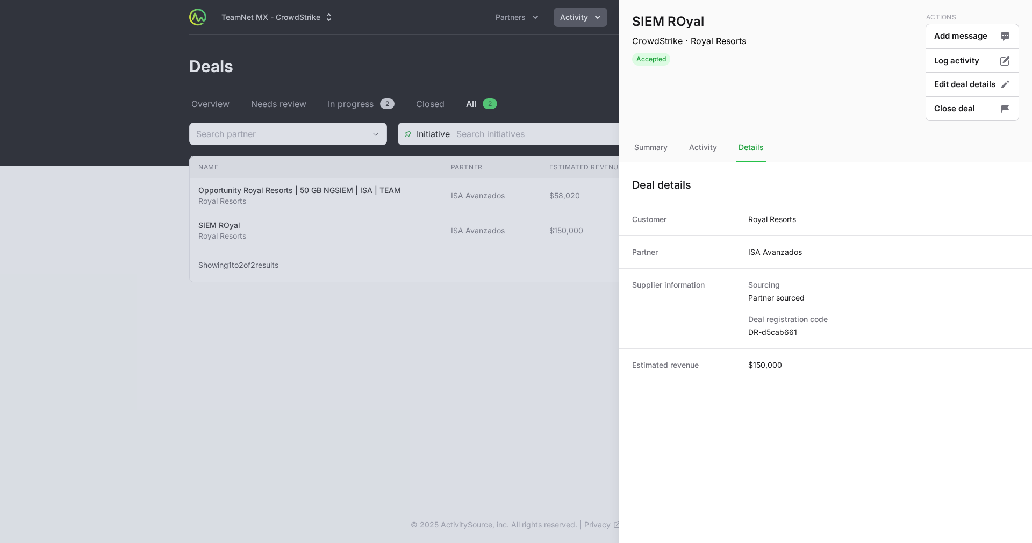
click at [592, 208] on div at bounding box center [516, 271] width 1032 height 543
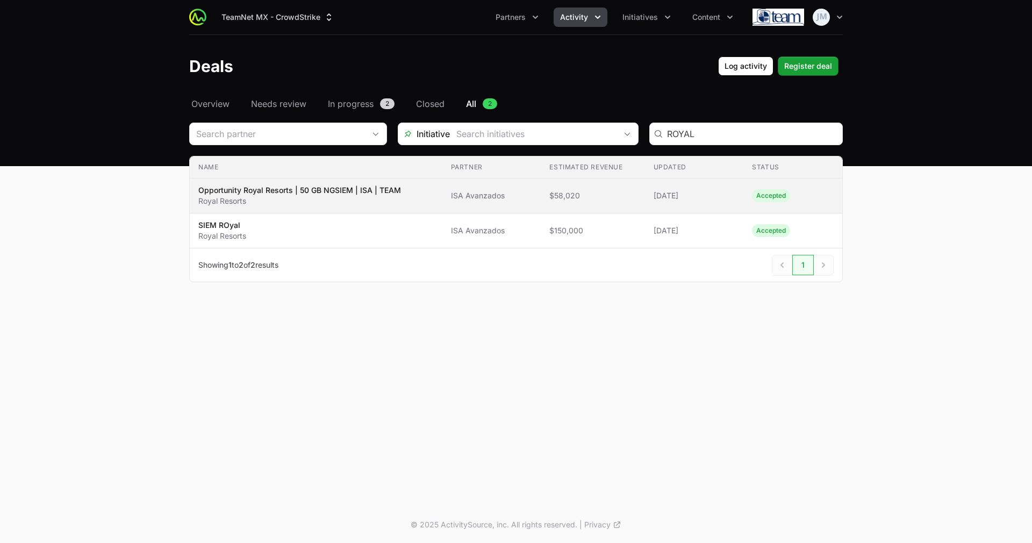
drag, startPoint x: 403, startPoint y: 183, endPoint x: 194, endPoint y: 192, distance: 208.8
click at [194, 192] on td "Name Opportunity Royal Resorts | 50 GB NGSIEM | ISA | TEAM Royal Resorts" at bounding box center [316, 196] width 253 height 35
copy p "Opportunity Royal Resorts | 50 GB NGSIEM | ISA | TEAM"
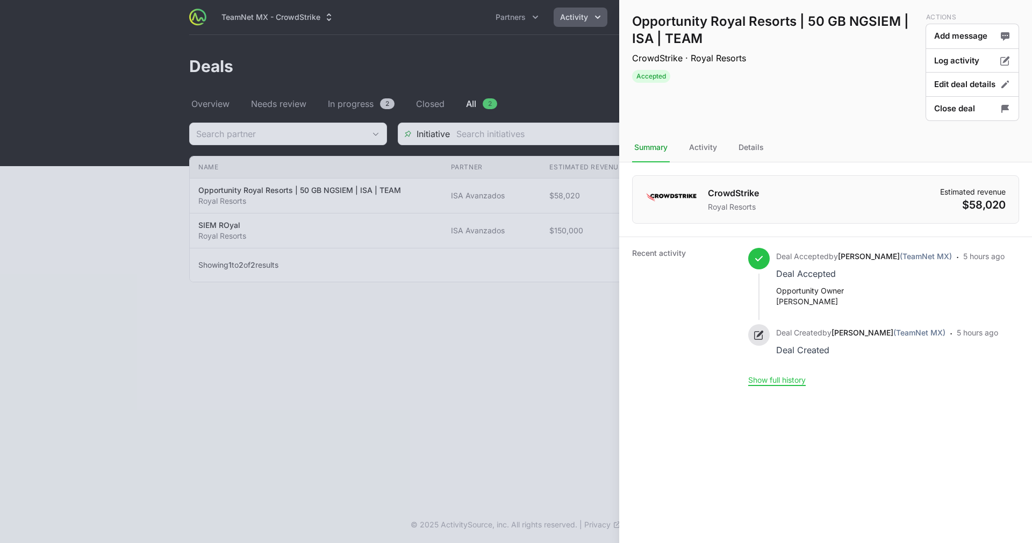
click at [505, 316] on div at bounding box center [516, 271] width 1032 height 543
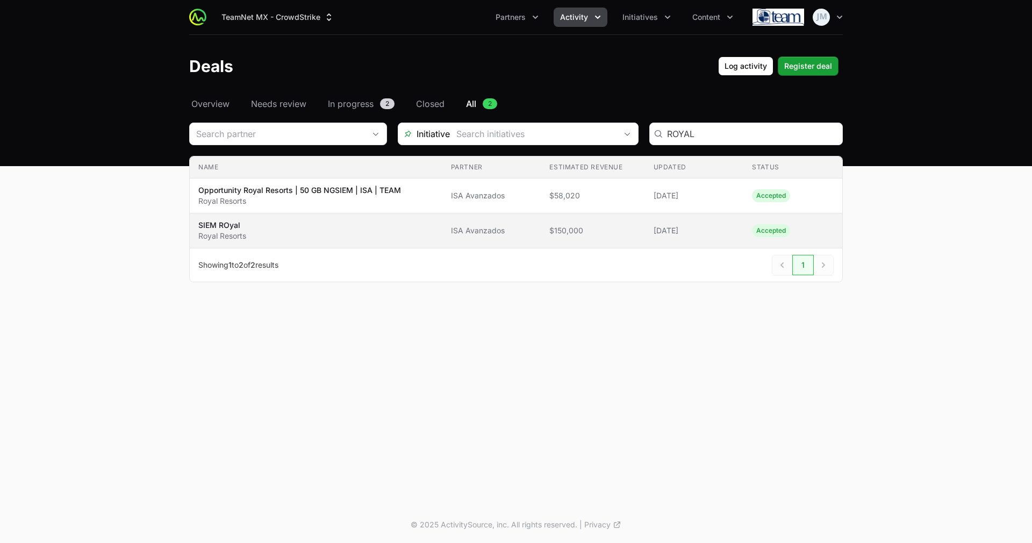
click at [759, 225] on span "Accepted" at bounding box center [771, 230] width 38 height 13
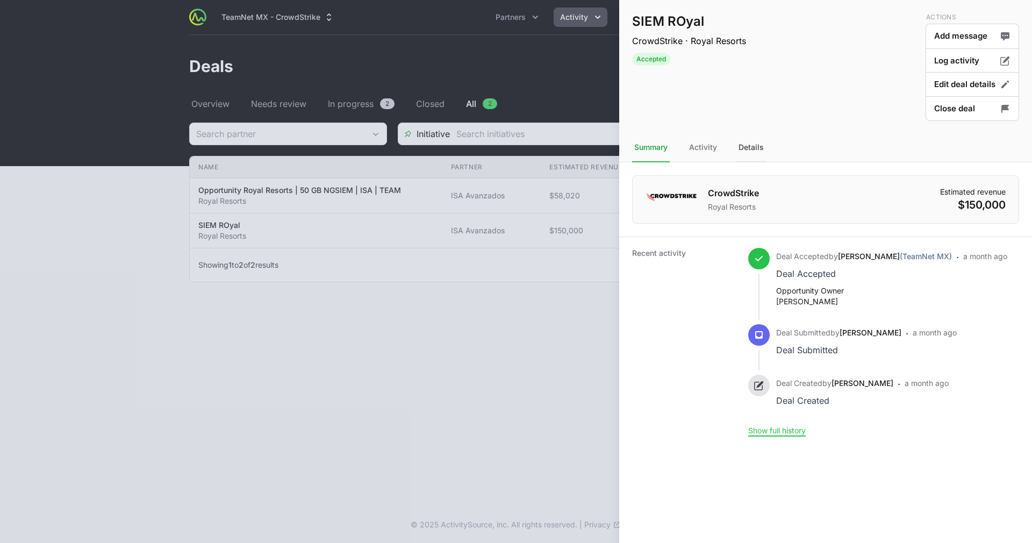
click at [746, 136] on div "Details" at bounding box center [752, 147] width 30 height 29
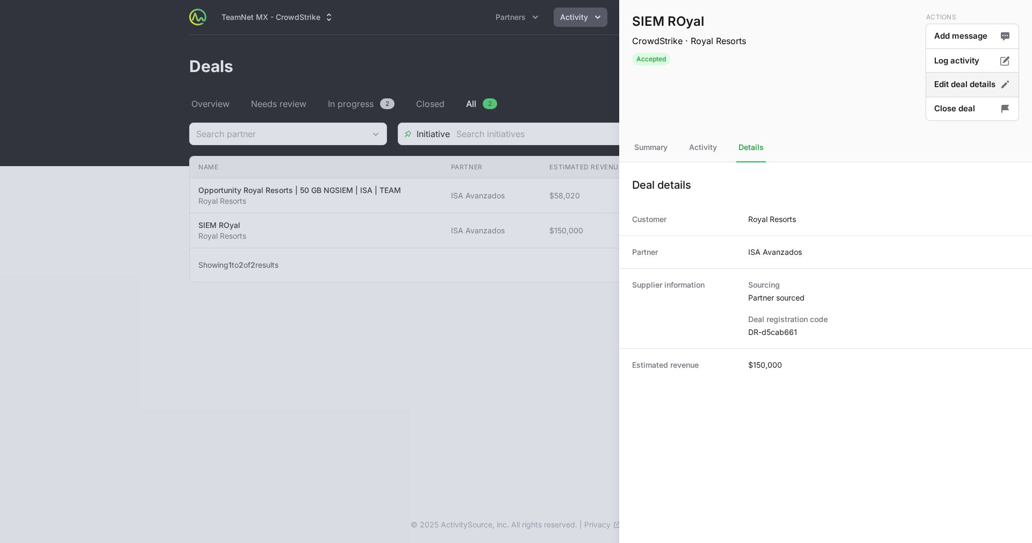
click at [973, 88] on button "Edit deal details" at bounding box center [973, 84] width 94 height 25
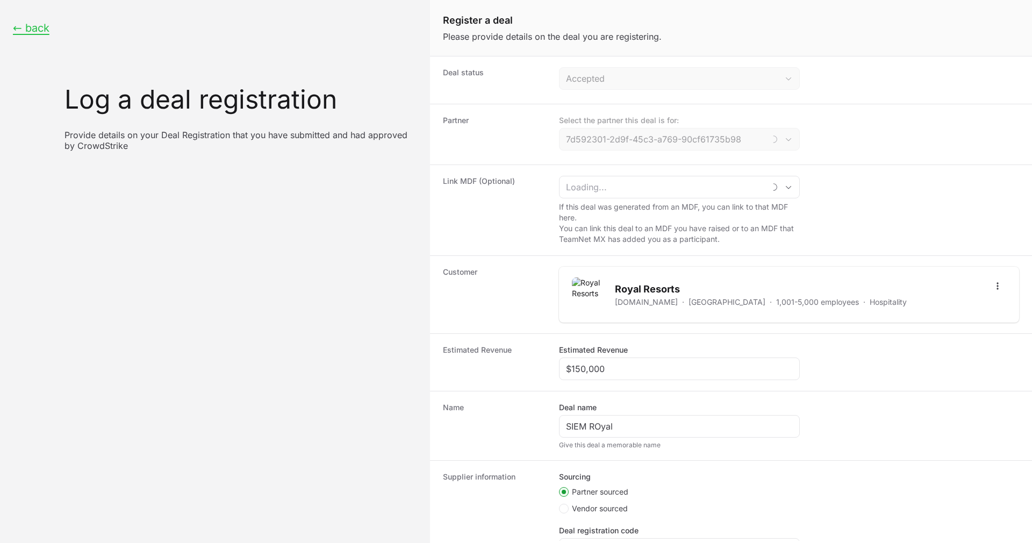
type input "ISA Avanzados"
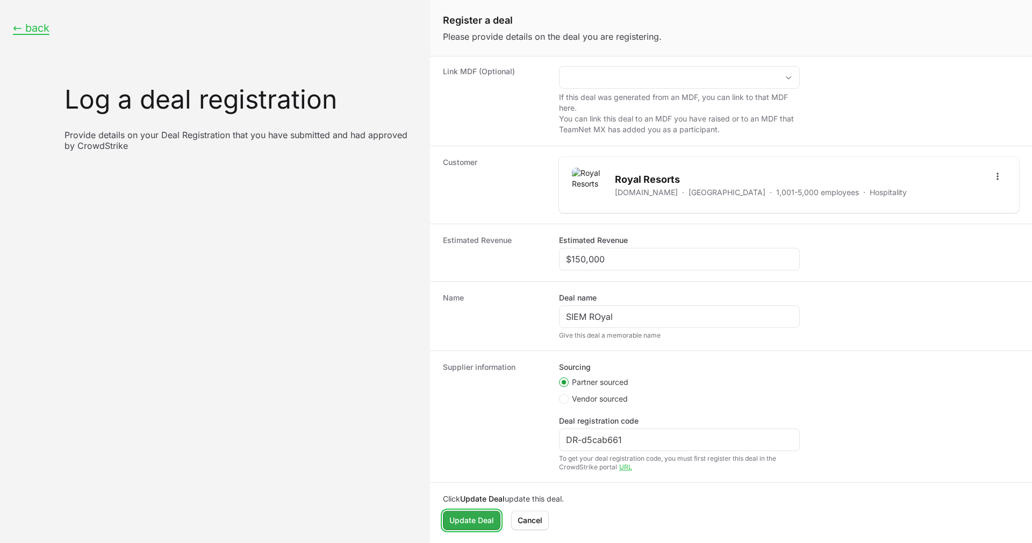
click at [491, 524] on span "Update Deal" at bounding box center [472, 520] width 45 height 13
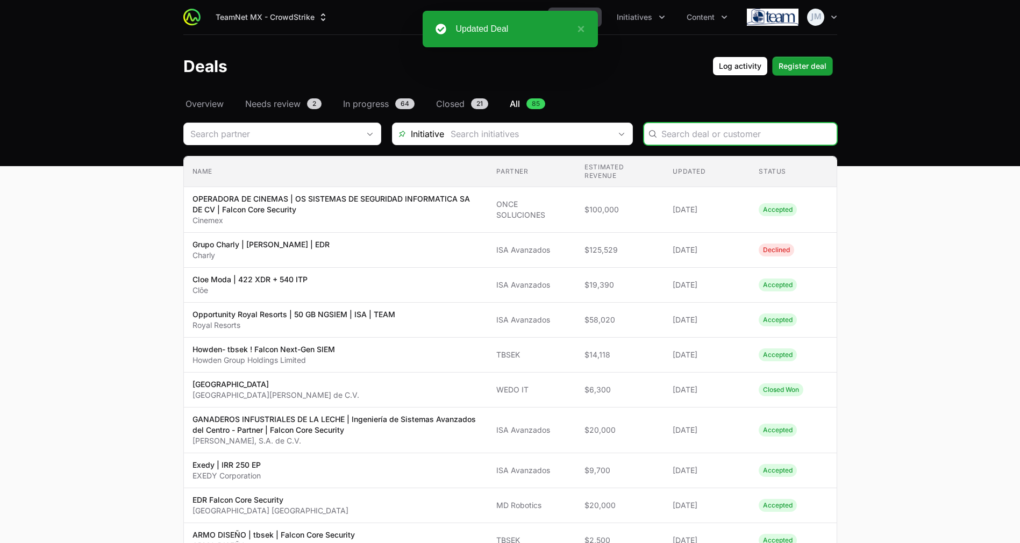
click at [684, 129] on input "Deals Filters" at bounding box center [745, 133] width 169 height 13
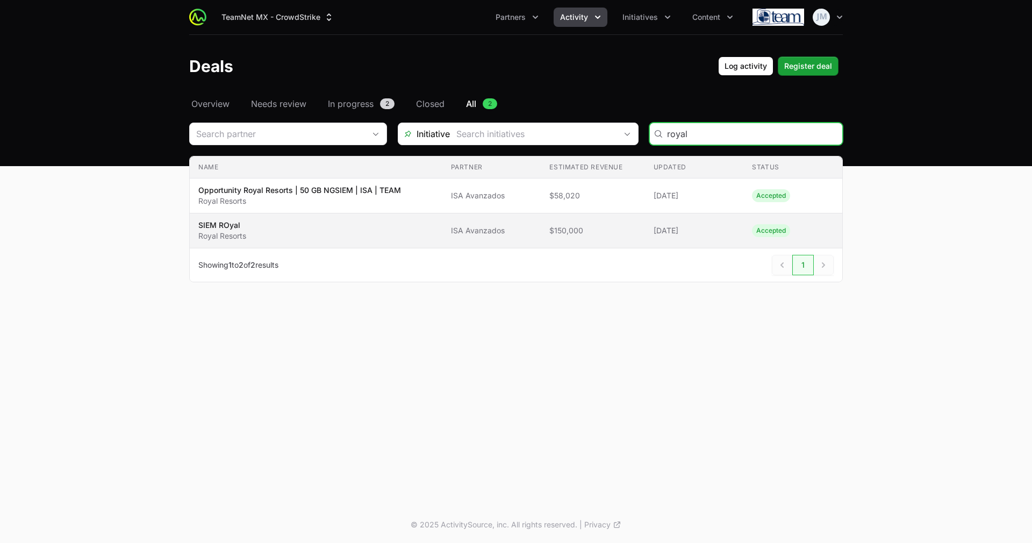
type input "royal"
click at [385, 244] on td "Name SIEM ROyal Royal Resorts" at bounding box center [316, 230] width 253 height 35
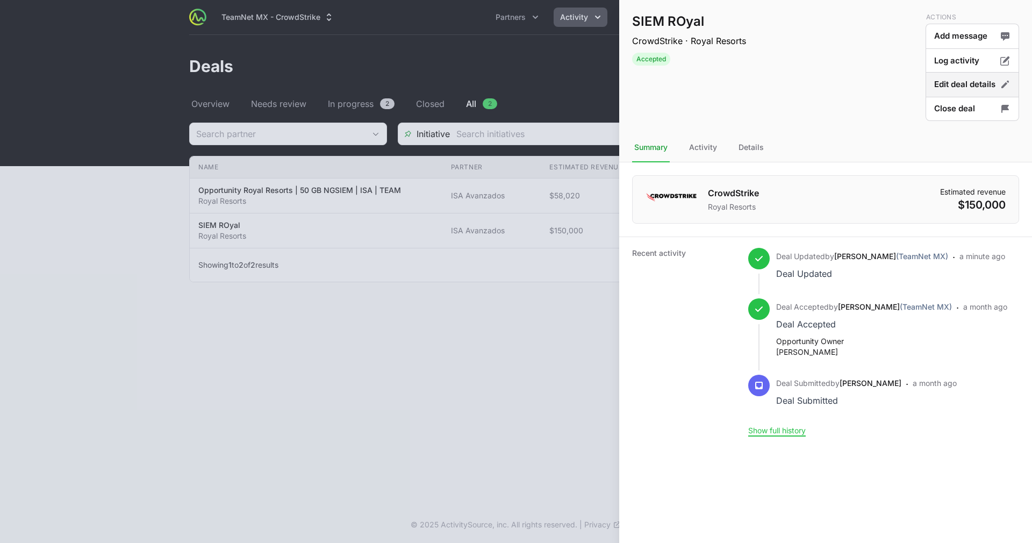
click at [994, 77] on button "Edit deal details" at bounding box center [973, 84] width 94 height 25
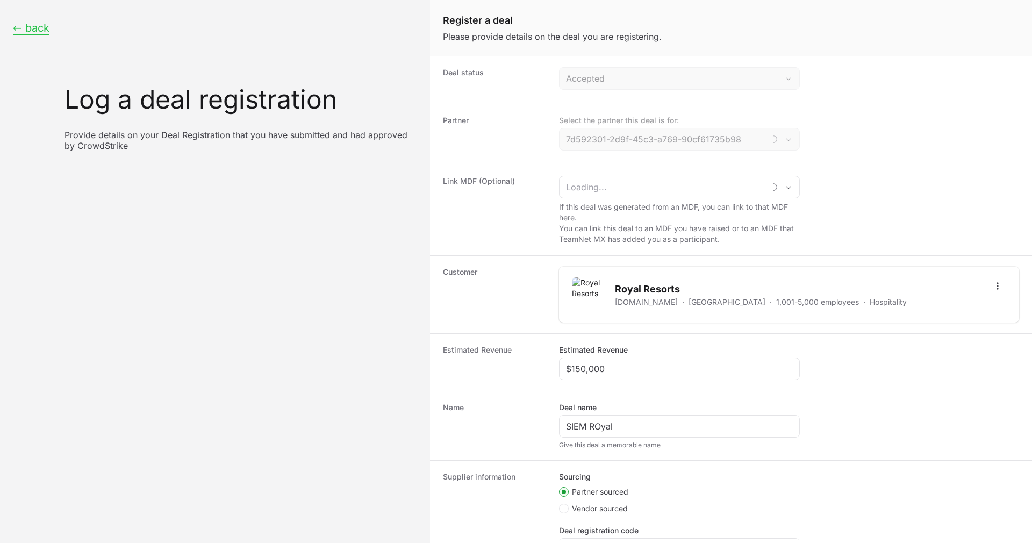
type input "ISA Avanzados"
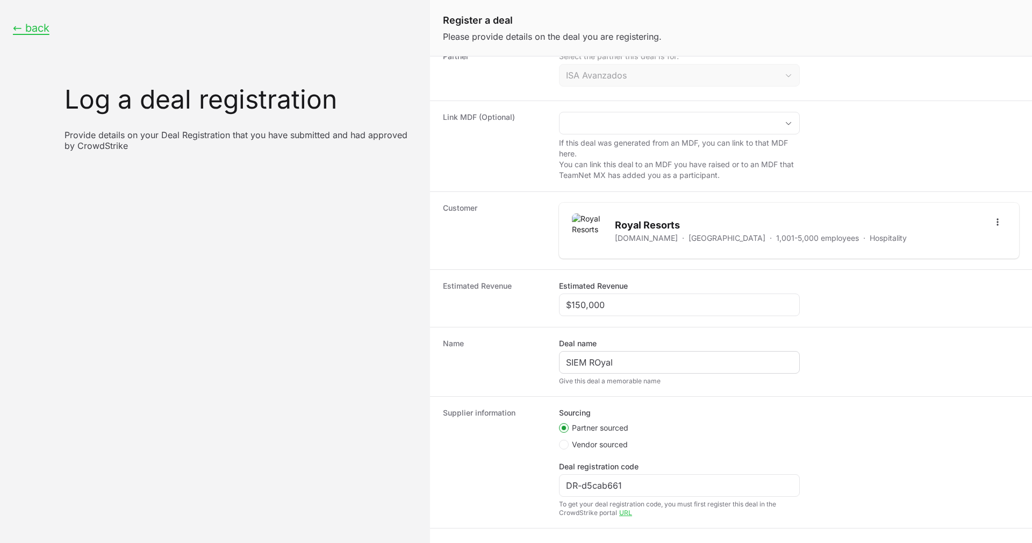
scroll to position [63, 0]
drag, startPoint x: 628, startPoint y: 363, endPoint x: 525, endPoint y: 365, distance: 102.7
click at [525, 365] on div "Name Deal name SIEM ROyal Give this deal a memorable name" at bounding box center [731, 362] width 602 height 69
paste input "Opportunity Royal Resorts | 50 GB NGSIEM | ISA | TEAM"
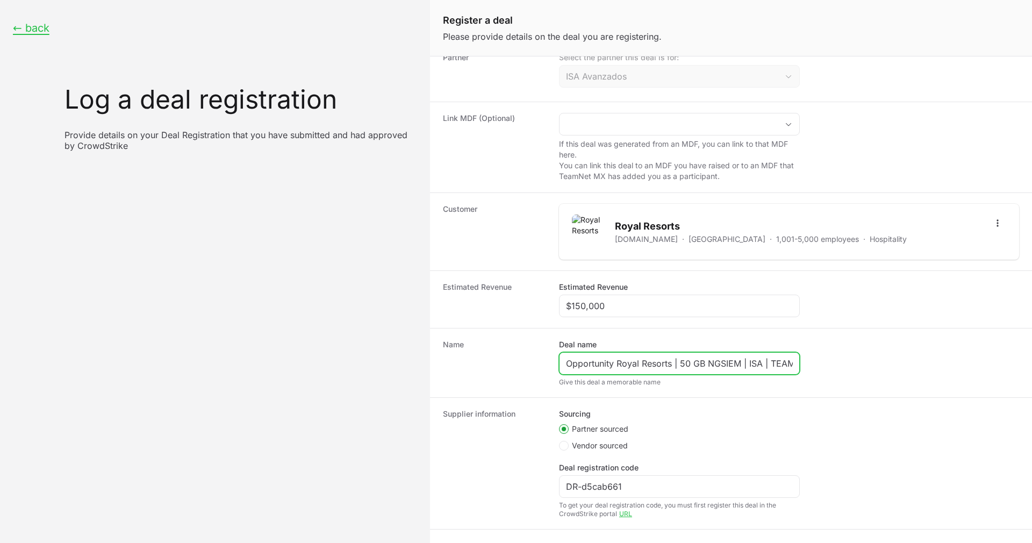
scroll to position [0, 2]
type input "Opportunity Royal Resorts | 50 GB NGSIEM | ISA | TEAM"
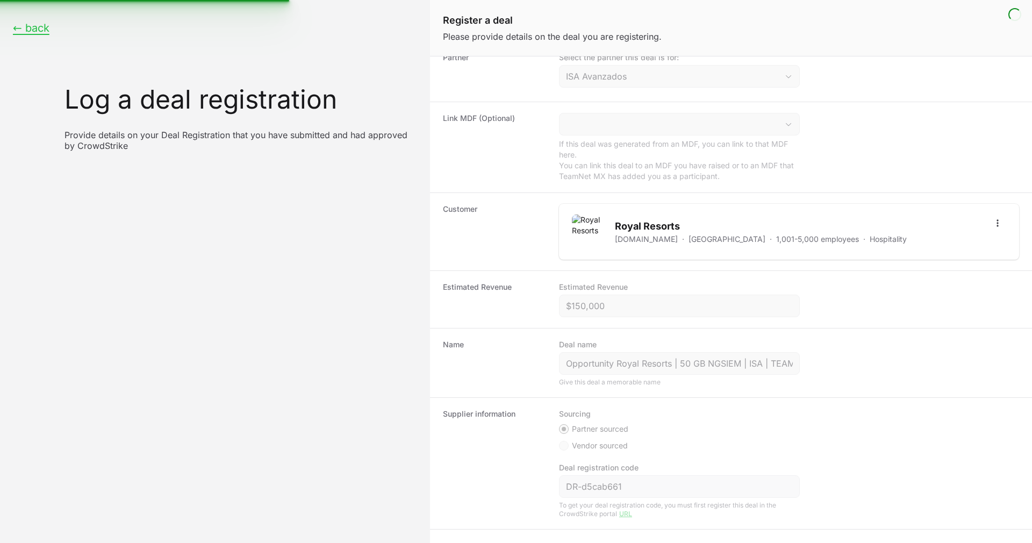
scroll to position [110, 0]
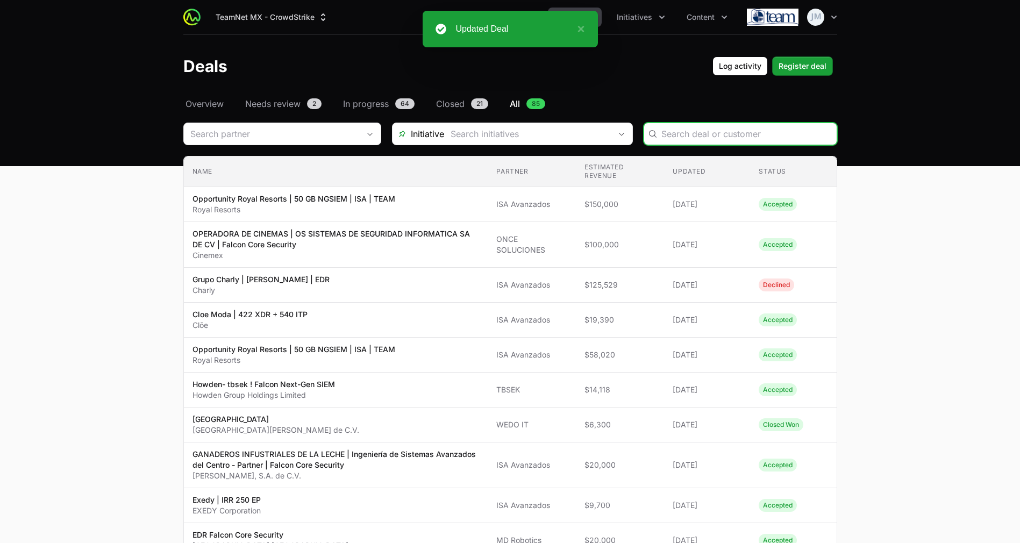
click at [706, 131] on input "Deals Filters" at bounding box center [745, 133] width 169 height 13
type input "royal"
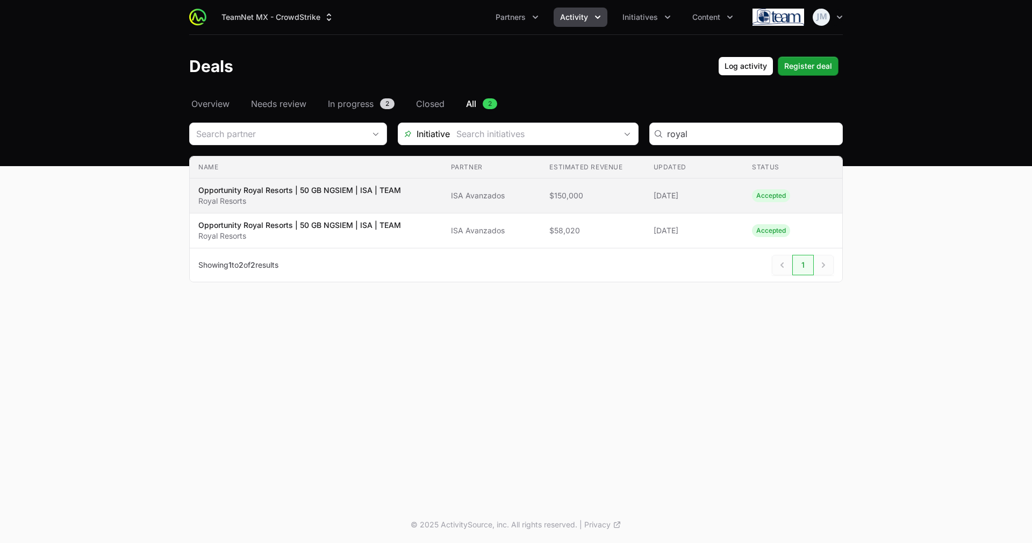
click at [586, 190] on span "$150,000" at bounding box center [593, 195] width 87 height 11
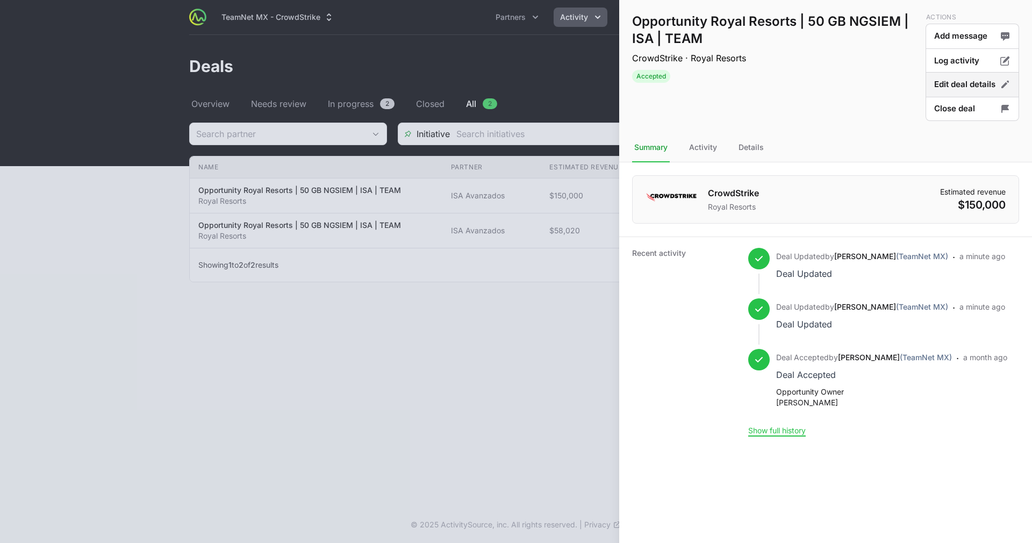
click at [994, 91] on button "Edit deal details" at bounding box center [973, 84] width 94 height 25
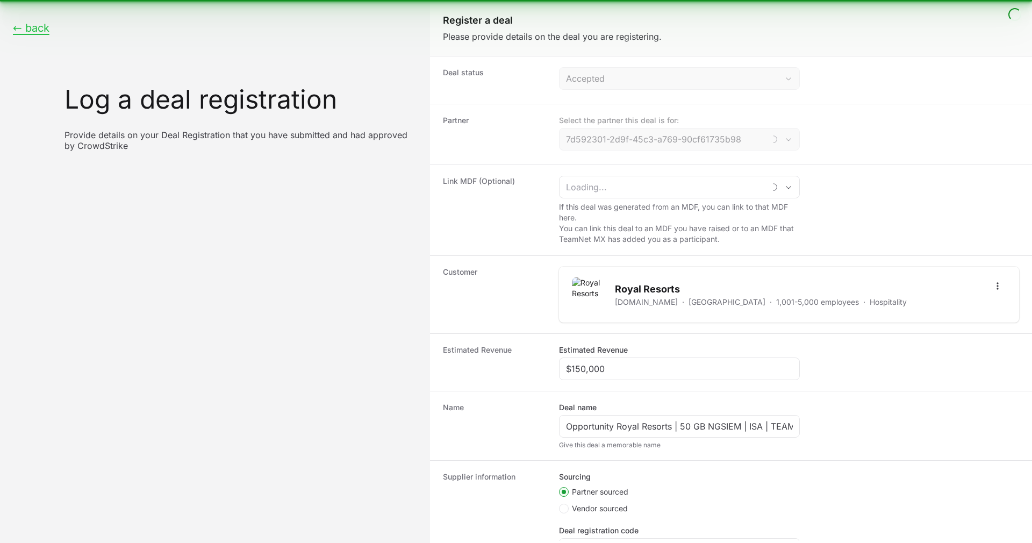
type input "ISA Avanzados"
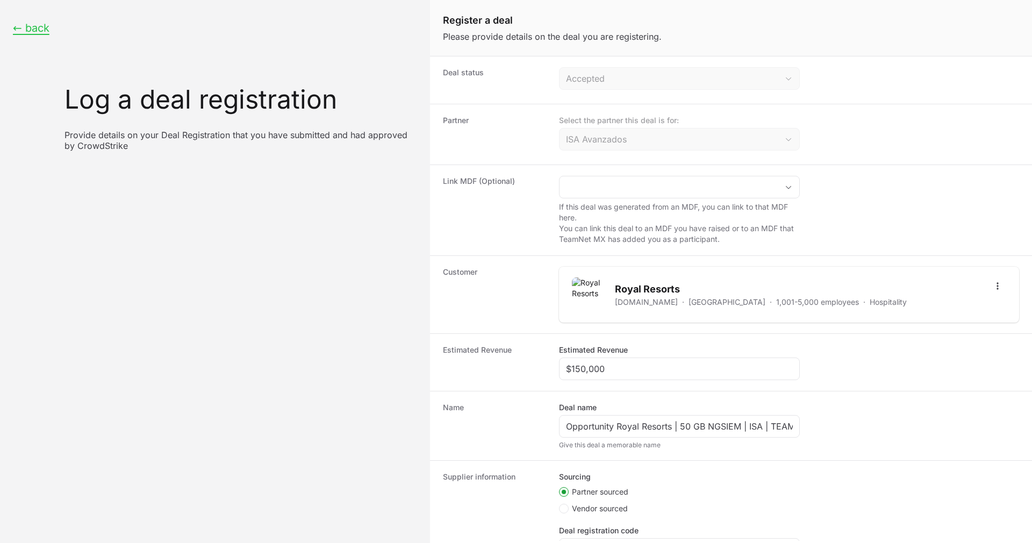
scroll to position [110, 0]
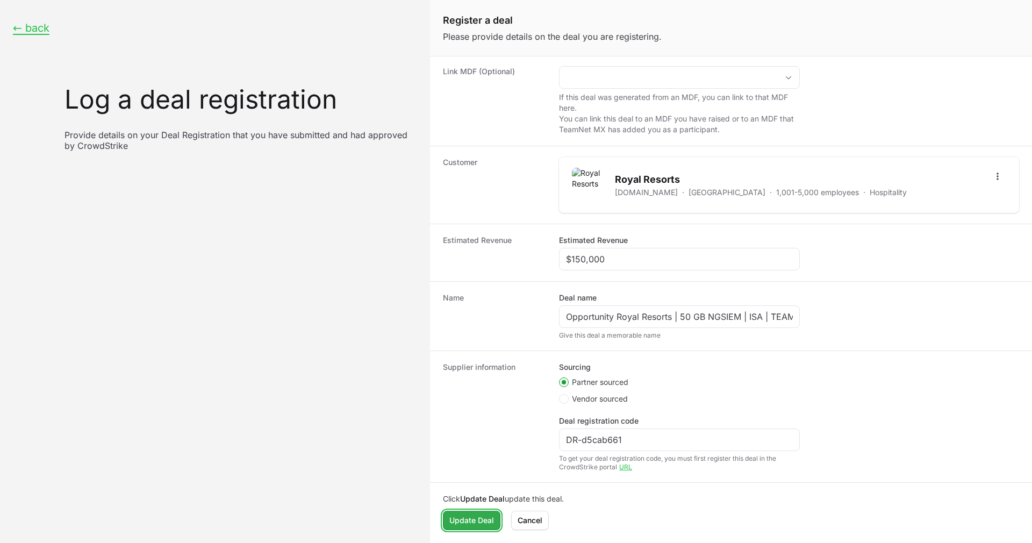
click at [483, 520] on span "Update Deal" at bounding box center [472, 520] width 45 height 13
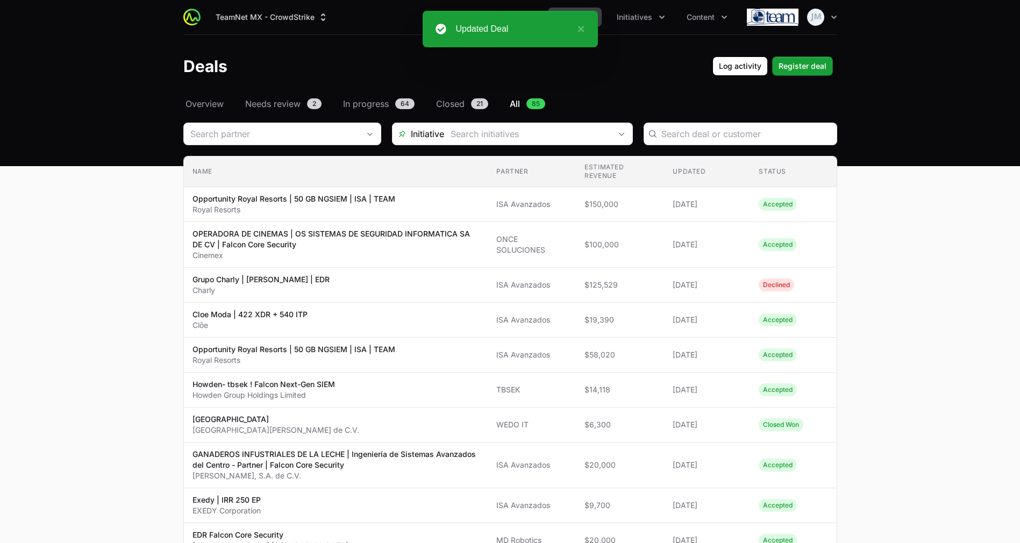
click at [675, 132] on input "Deals Filters" at bounding box center [745, 133] width 169 height 13
type input "royal"
click at [709, 142] on div "royal" at bounding box center [741, 134] width 194 height 23
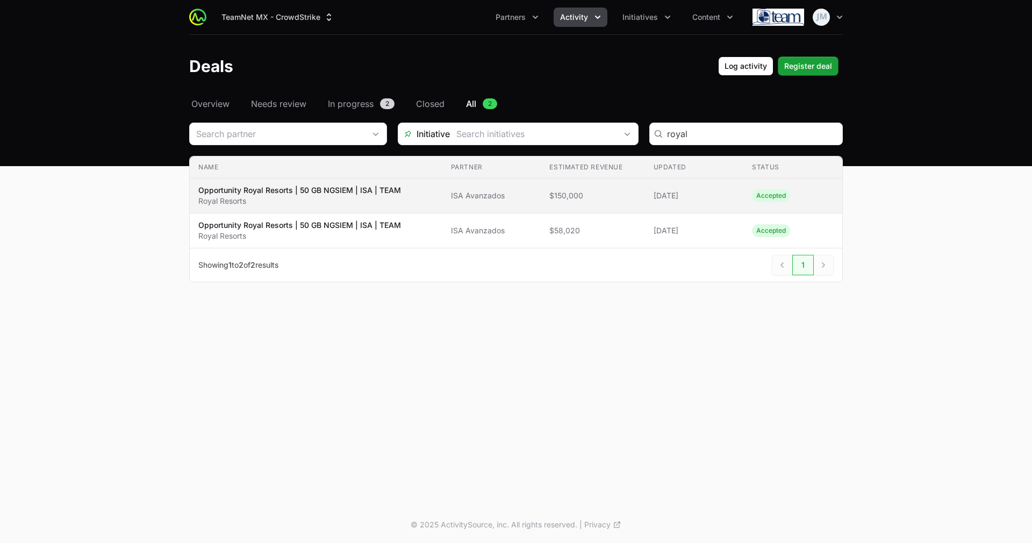
click at [572, 201] on span "$150,000" at bounding box center [593, 195] width 87 height 11
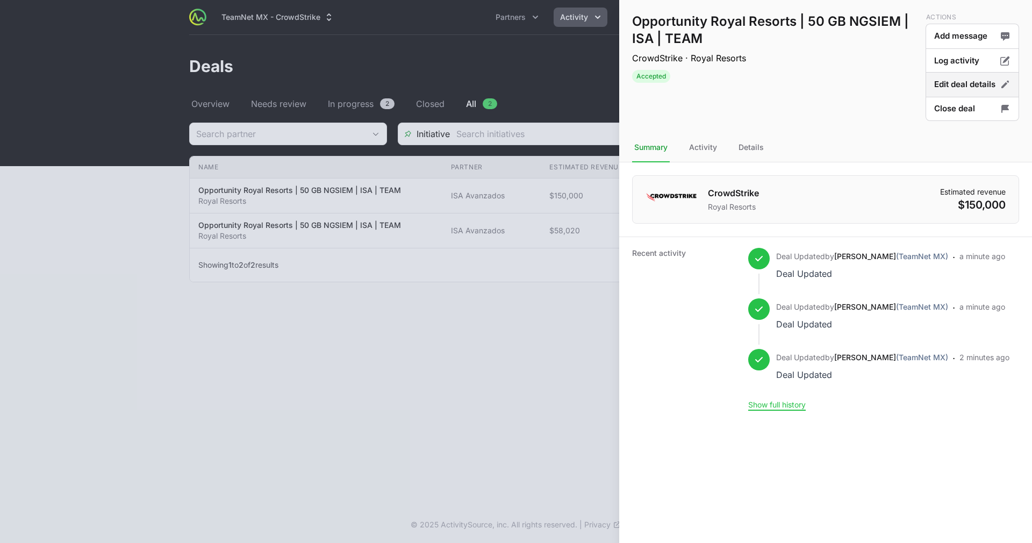
click at [954, 89] on button "Edit deal details" at bounding box center [973, 84] width 94 height 25
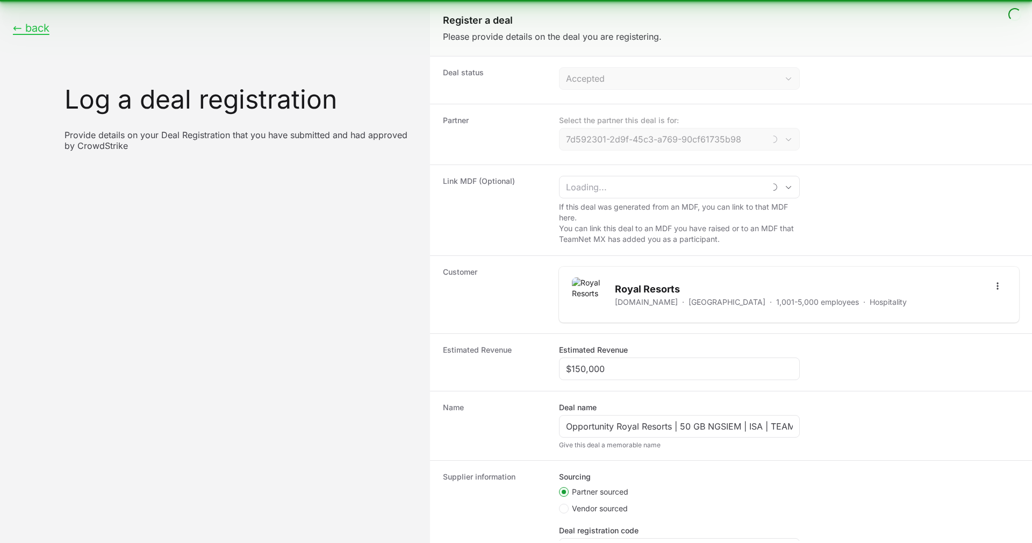
type input "ISA Avanzados"
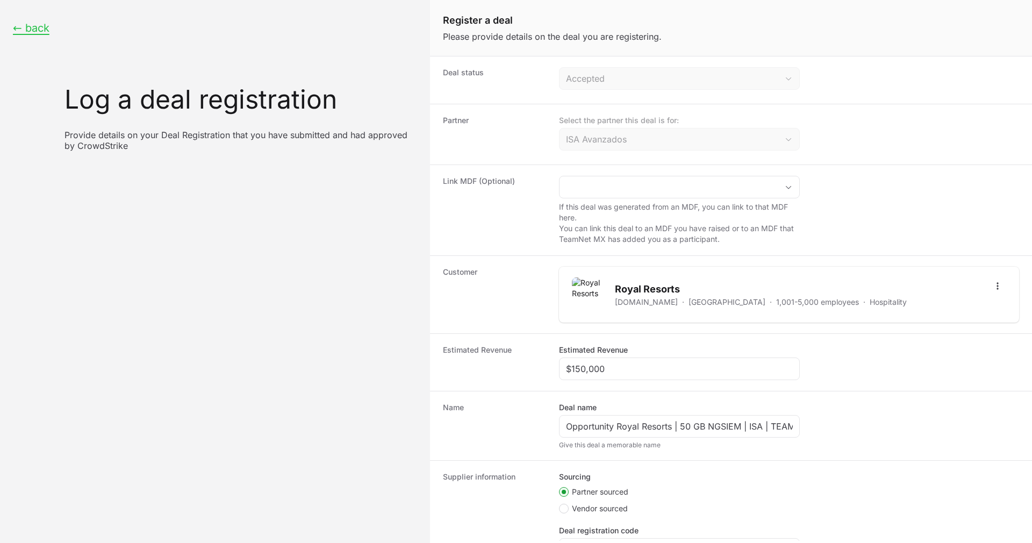
scroll to position [110, 0]
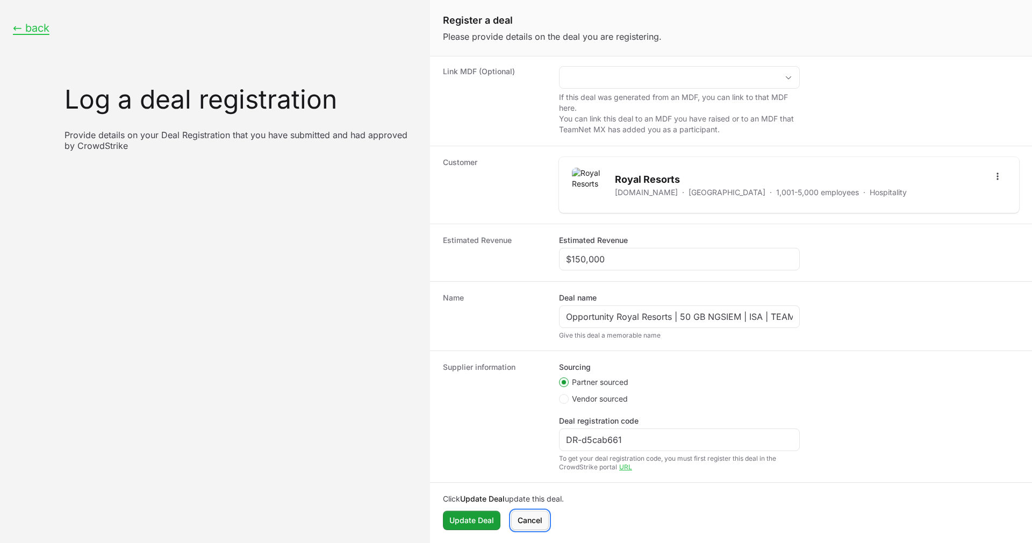
click at [535, 525] on span "Cancel" at bounding box center [530, 520] width 25 height 13
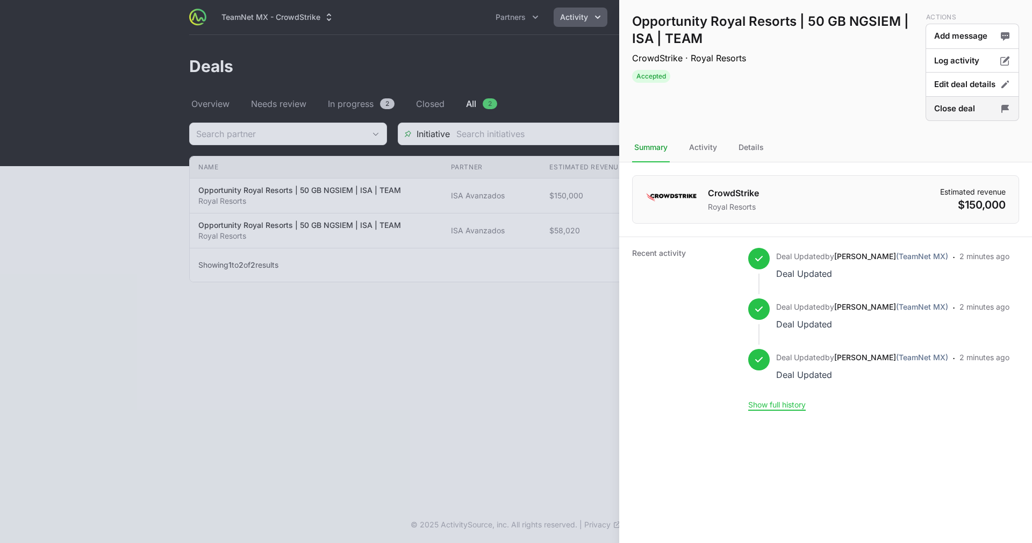
click at [984, 105] on button "Close deal" at bounding box center [973, 108] width 94 height 25
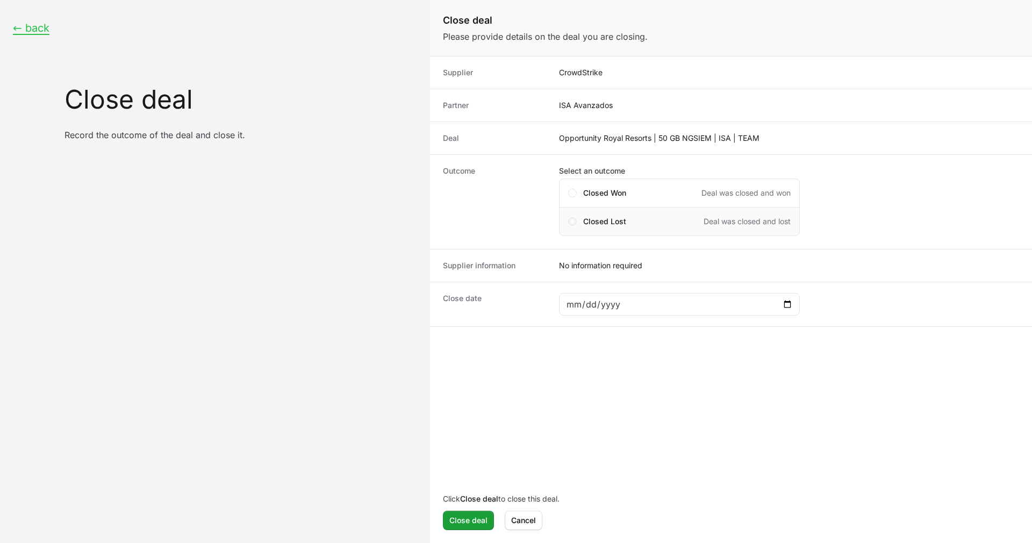
click at [575, 222] on span "Close deal form" at bounding box center [572, 221] width 9 height 9
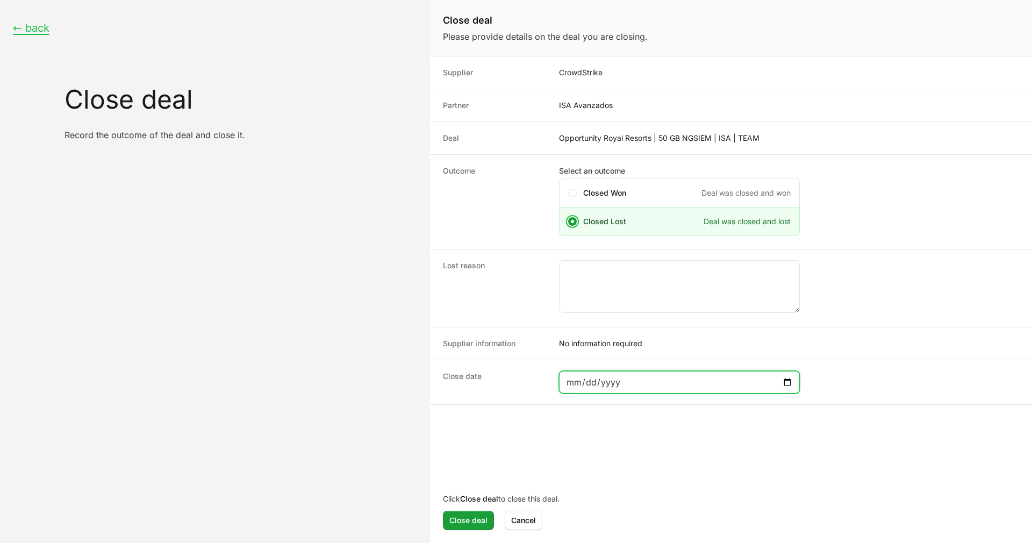
click at [639, 381] on input "Close deal form" at bounding box center [679, 382] width 227 height 13
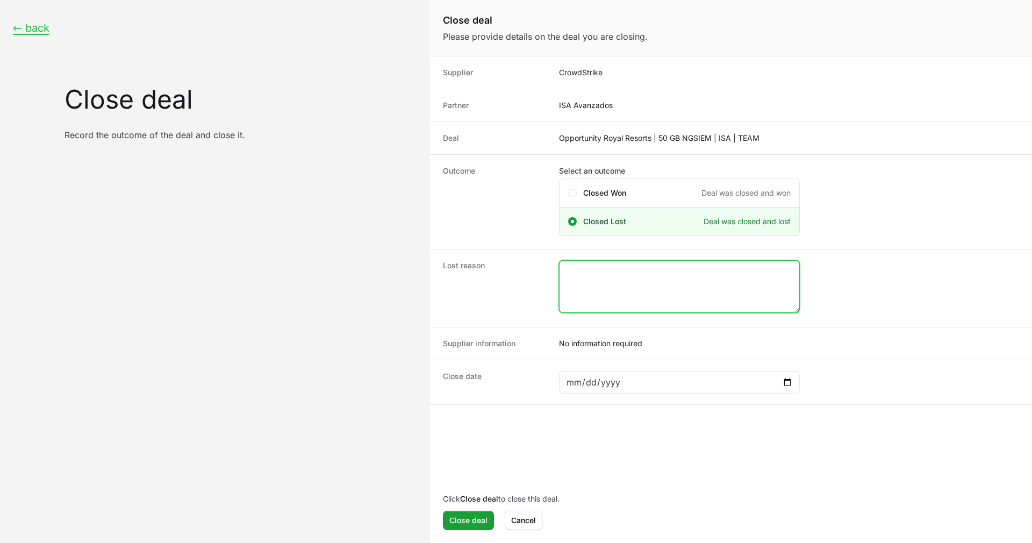
click at [653, 290] on textarea "Close deal form" at bounding box center [680, 287] width 240 height 52
click at [656, 281] on textarea "This DR has a duplicate. Incorrect naming over the opportunity thus makint a se…" at bounding box center [680, 287] width 240 height 52
click at [722, 288] on textarea "This DR has a duplicate. Incorrect naming over the opportunity thus making a se…" at bounding box center [680, 287] width 240 height 52
click at [732, 290] on textarea "This DR has a duplicate. Incorrect naming over the opportunity thus making a se…" at bounding box center [680, 287] width 240 height 52
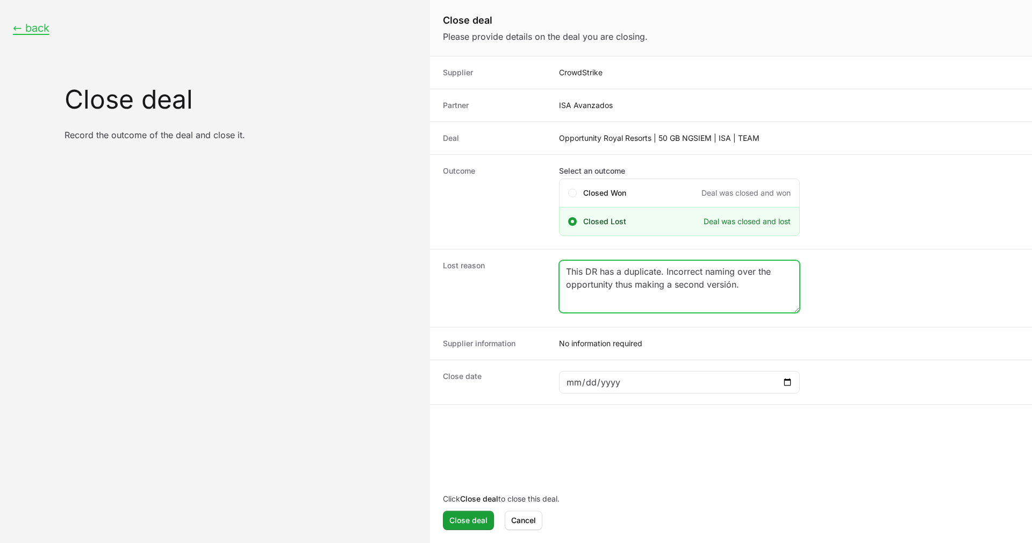
click at [732, 290] on textarea "This DR has a duplicate. Incorrect naming over the opportunity thus making a se…" at bounding box center [680, 287] width 240 height 52
click at [755, 290] on textarea "This DR has a duplicate. Incorrect naming over the opportunity thus making a se…" at bounding box center [680, 287] width 240 height 52
type textarea "This DR has a duplicate. Incorrect naming over the opportunity thus making a se…"
click at [668, 341] on div "No information required" at bounding box center [789, 343] width 460 height 11
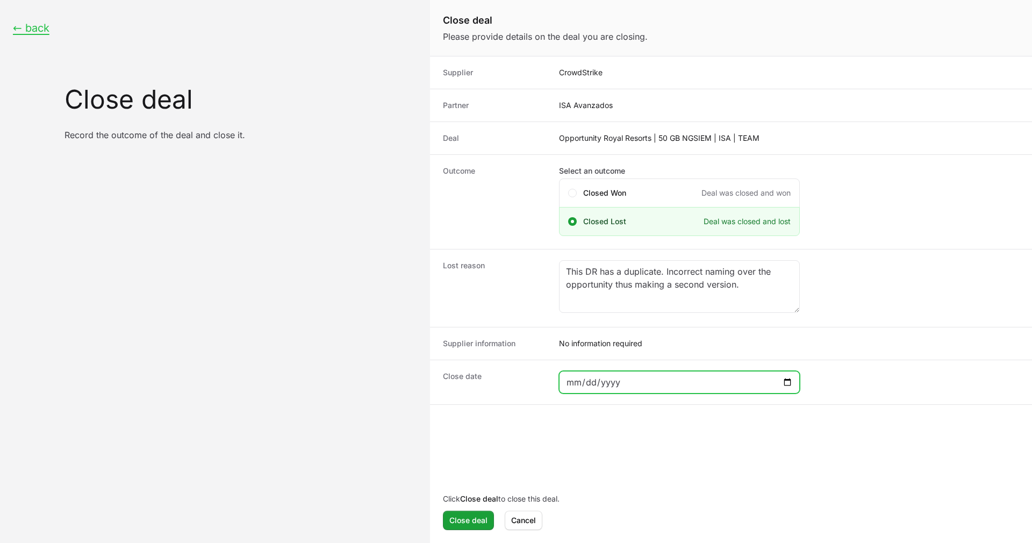
click at [646, 379] on input "Close deal form" at bounding box center [679, 382] width 227 height 13
click at [791, 384] on input "Close deal form" at bounding box center [679, 382] width 227 height 13
type input "2025-09-22"
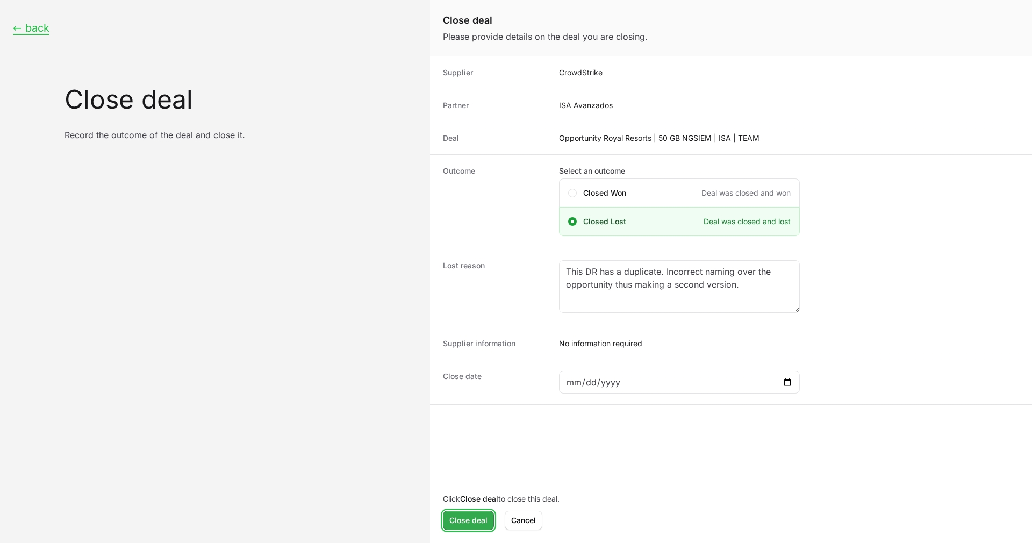
click at [462, 522] on span "Close deal" at bounding box center [469, 520] width 38 height 13
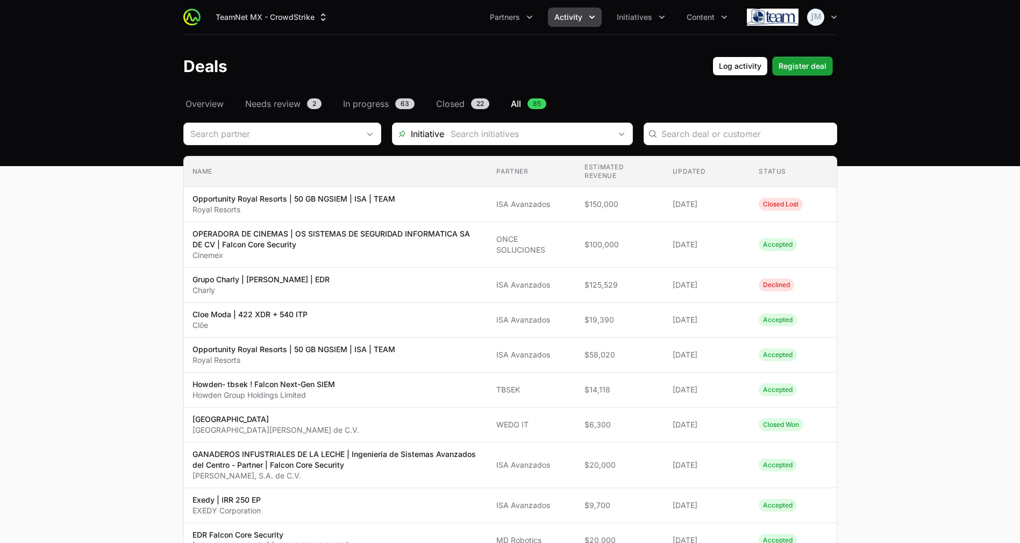
click at [679, 132] on input "Deals Filters" at bounding box center [745, 133] width 169 height 13
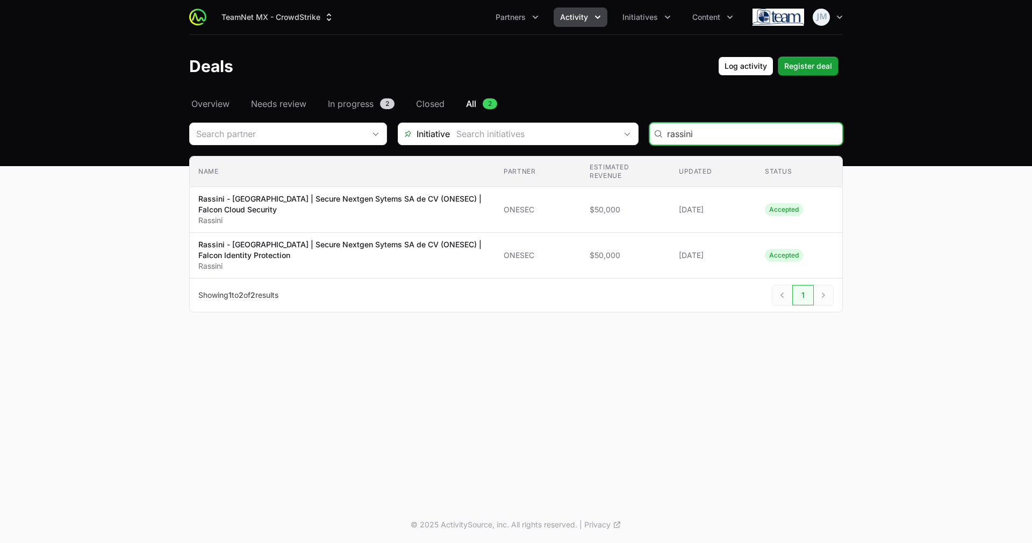
type input "rassini"
